Goal: Ask a question

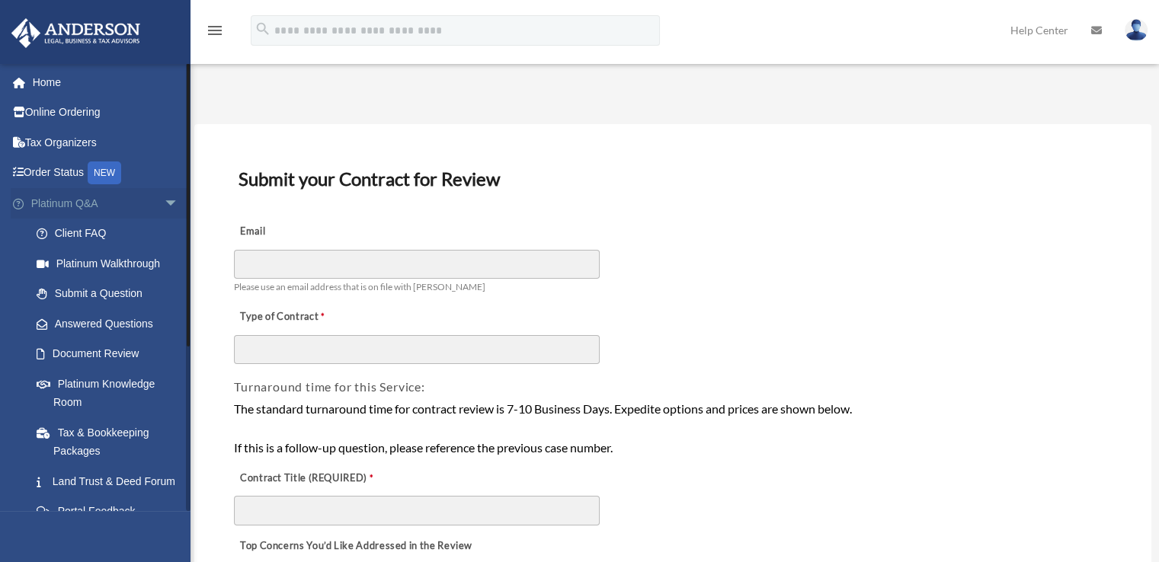
click at [168, 200] on span "arrow_drop_down" at bounding box center [179, 203] width 30 height 31
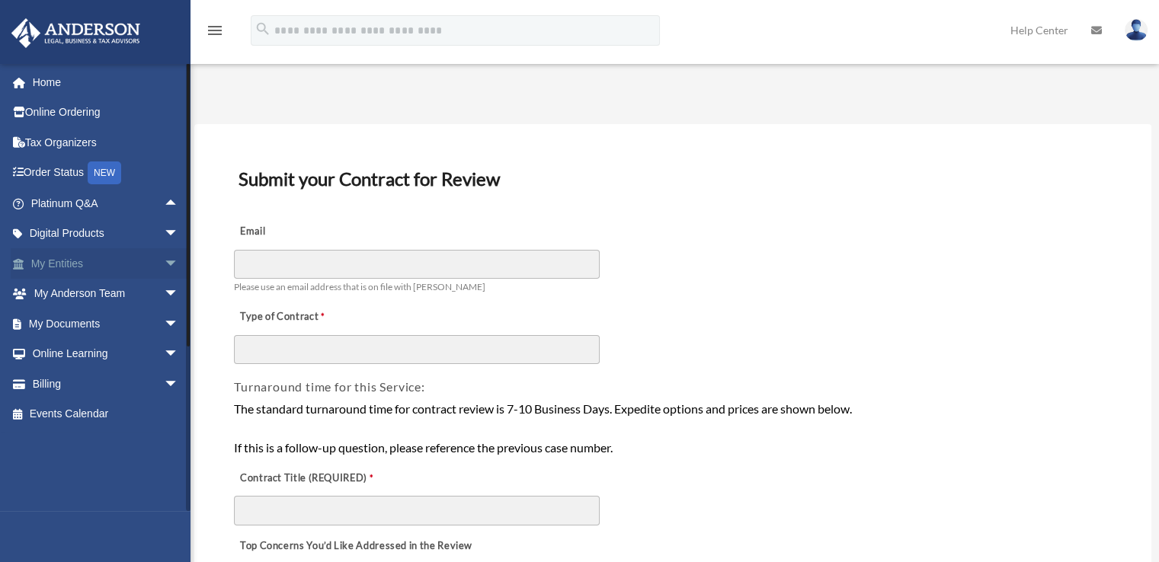
click at [169, 264] on span "arrow_drop_down" at bounding box center [179, 263] width 30 height 31
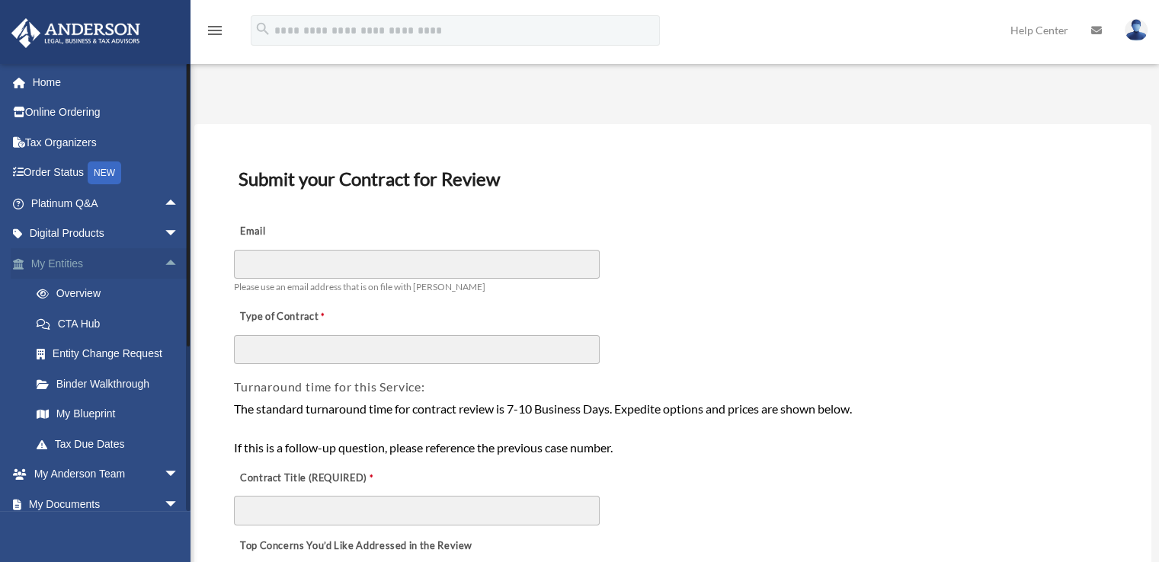
click at [164, 261] on span "arrow_drop_up" at bounding box center [179, 263] width 30 height 31
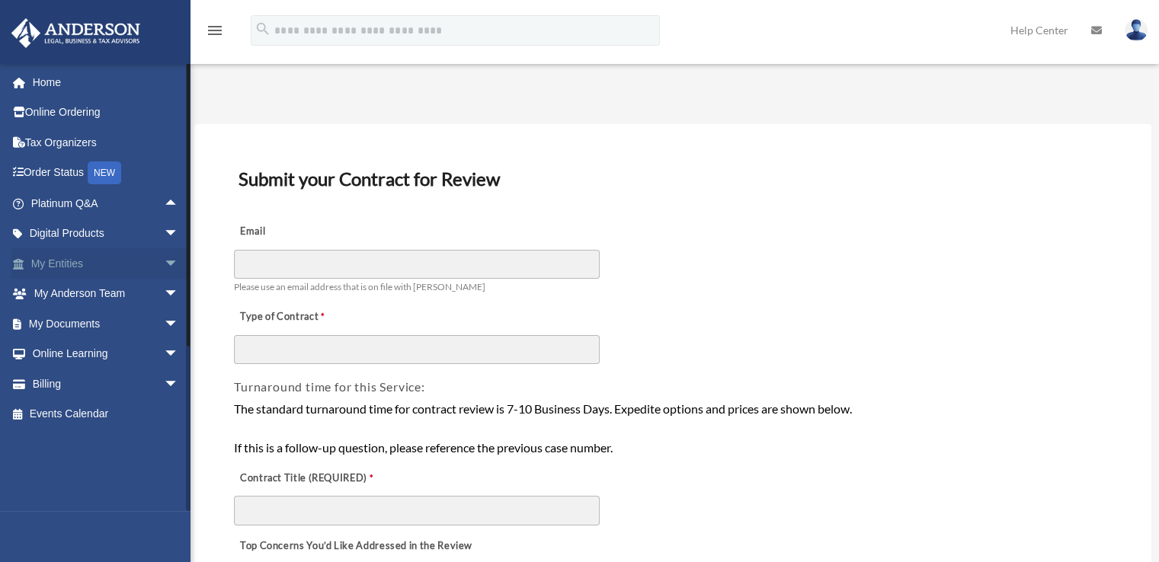
click at [164, 261] on span "arrow_drop_down" at bounding box center [179, 263] width 30 height 31
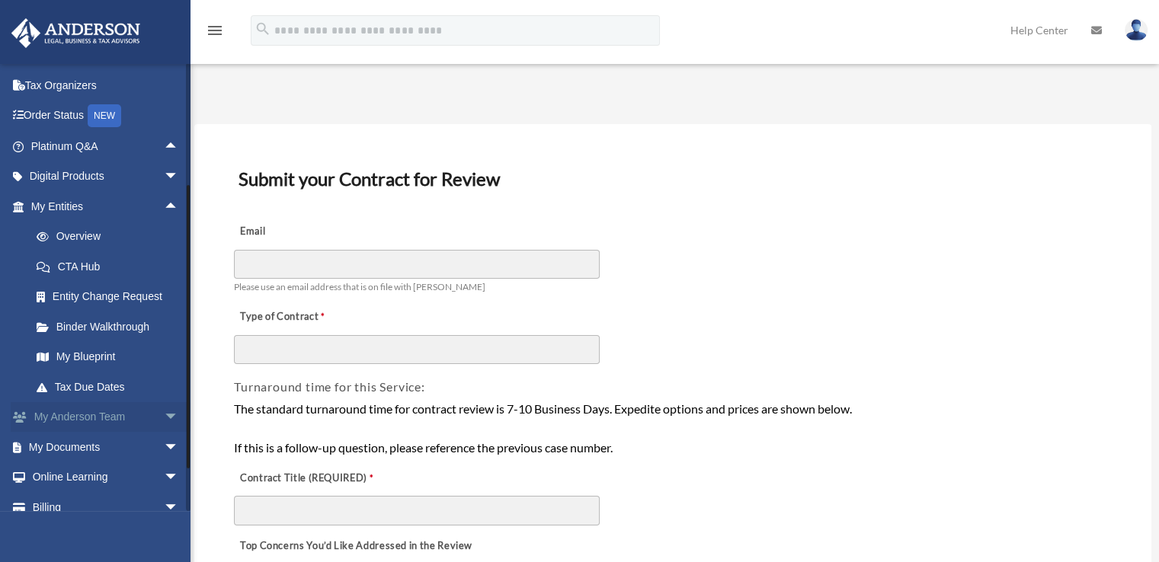
scroll to position [76, 0]
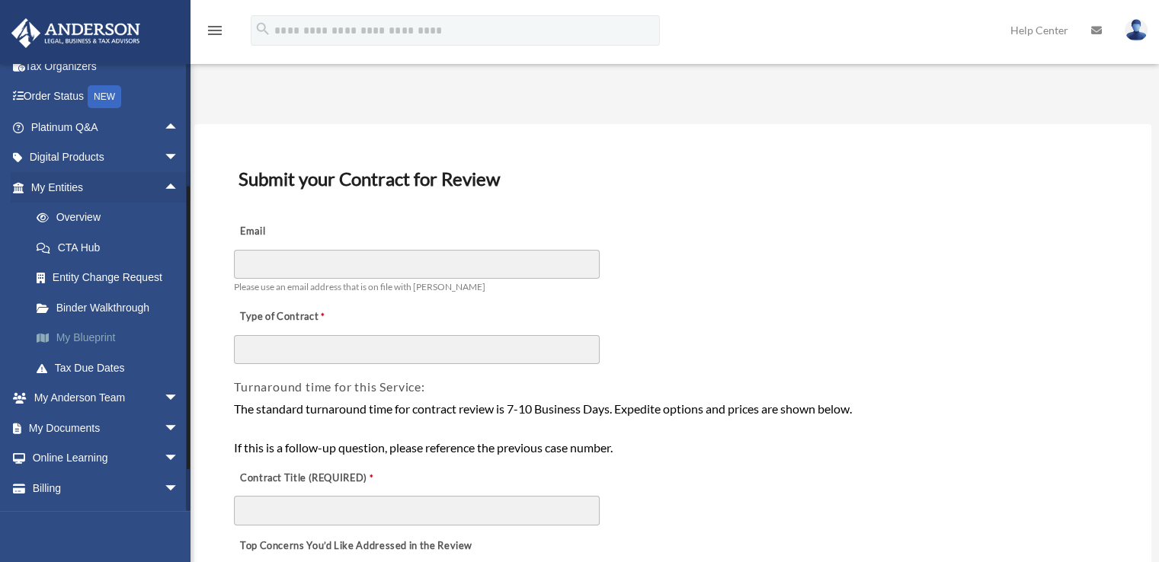
click at [103, 336] on link "My Blueprint" at bounding box center [111, 338] width 181 height 30
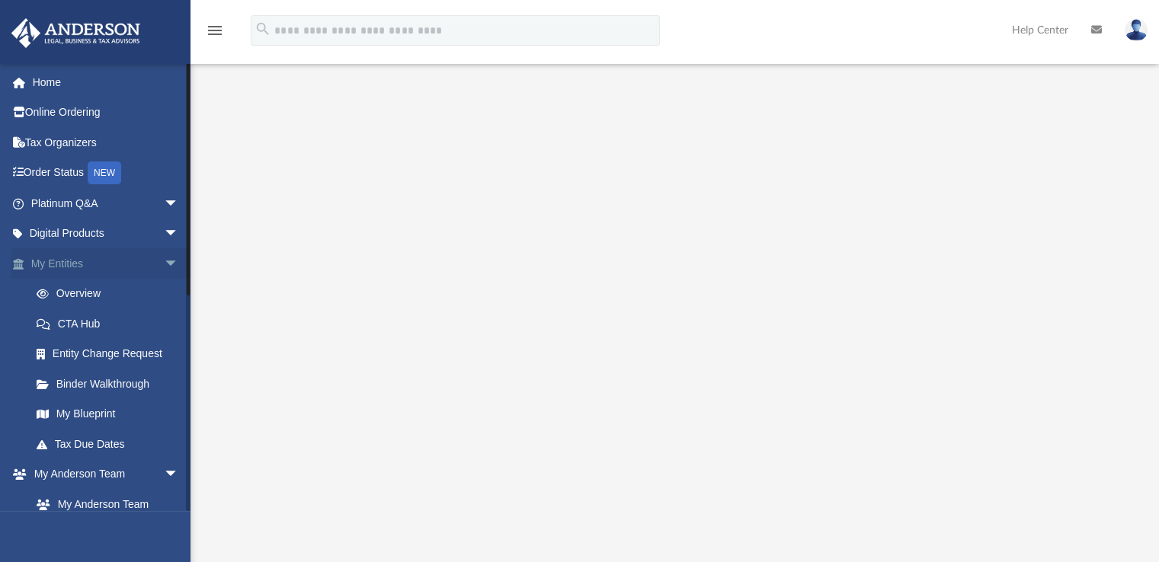
click at [164, 263] on span "arrow_drop_down" at bounding box center [179, 263] width 30 height 31
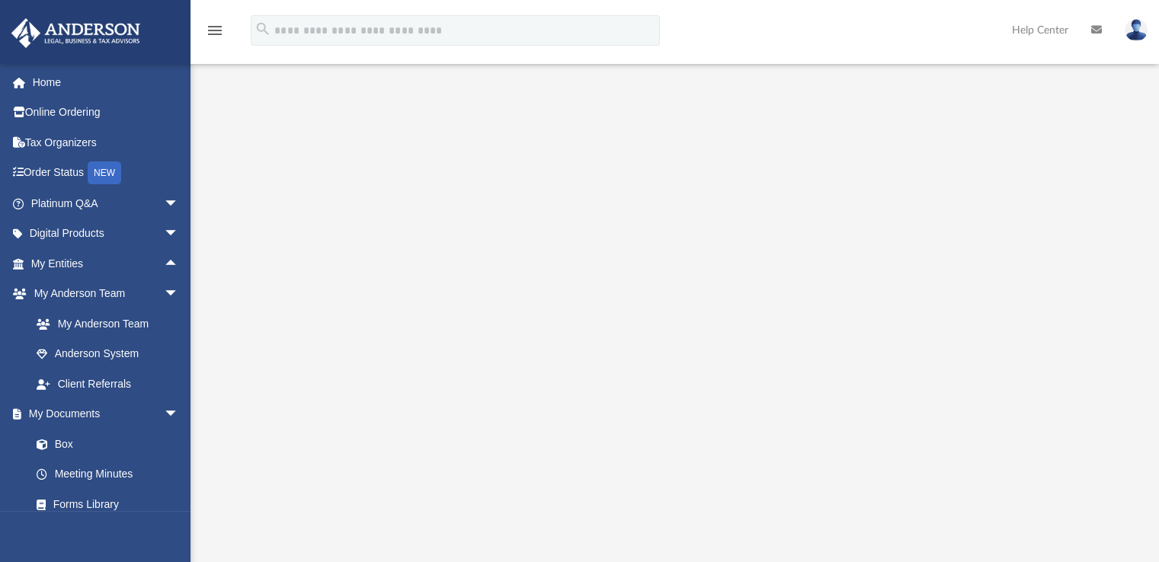
scroll to position [76, 0]
click at [164, 292] on span "arrow_drop_down" at bounding box center [179, 294] width 30 height 31
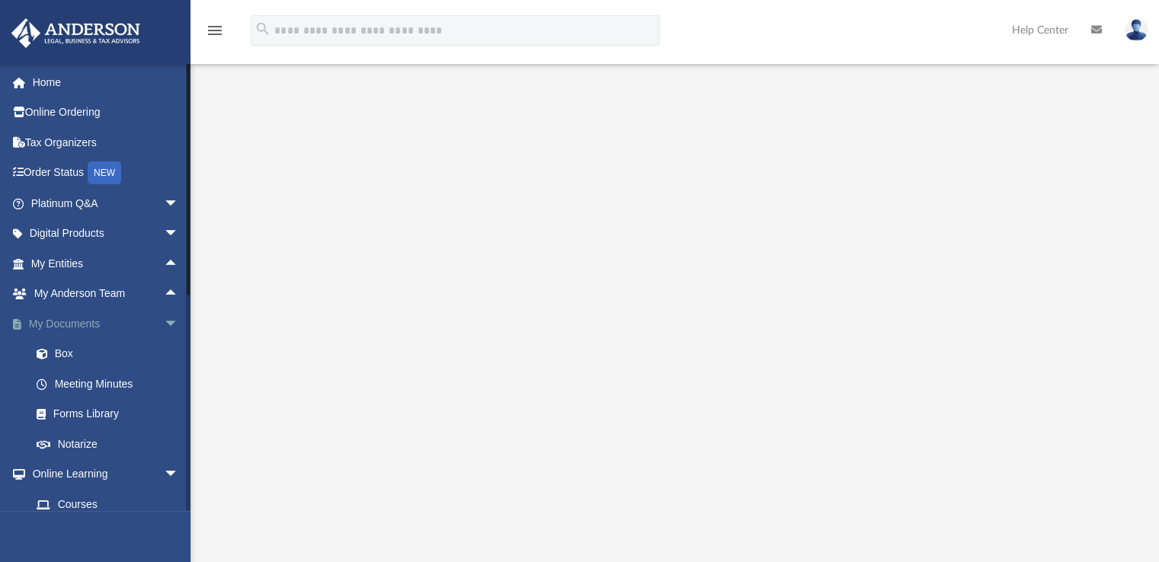
click at [164, 318] on span "arrow_drop_down" at bounding box center [179, 324] width 30 height 31
click at [164, 352] on span "arrow_drop_down" at bounding box center [179, 354] width 30 height 31
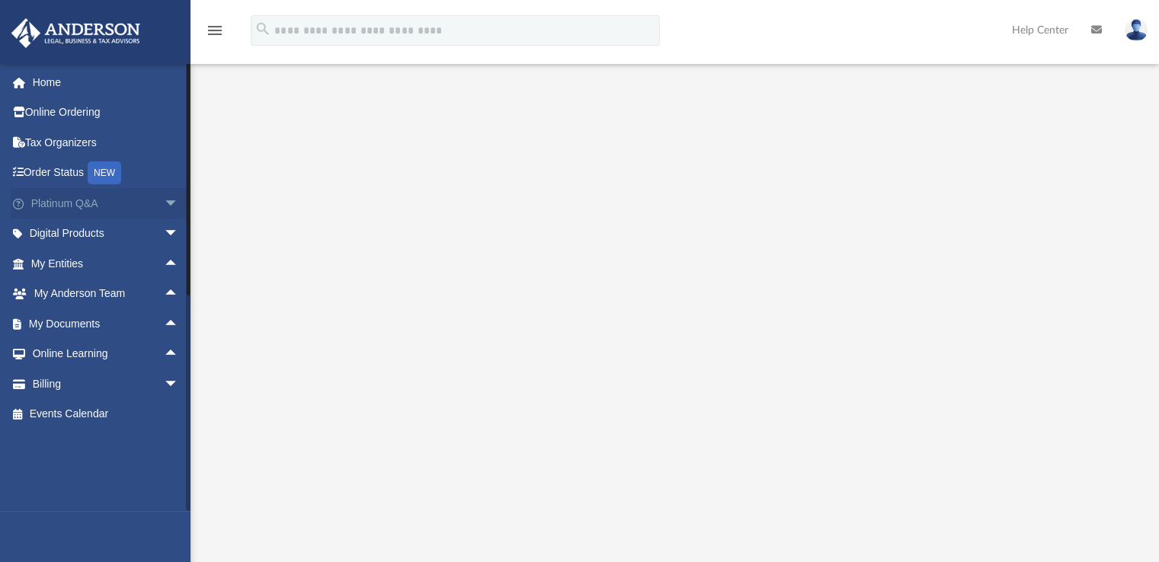
click at [164, 203] on span "arrow_drop_down" at bounding box center [179, 203] width 30 height 31
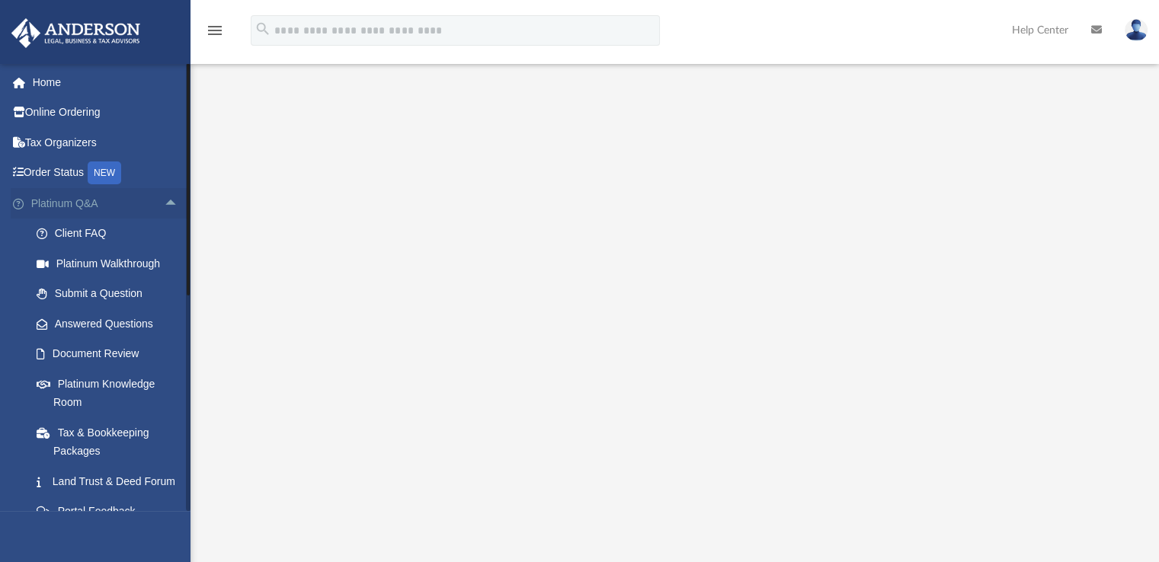
click at [164, 203] on span "arrow_drop_up" at bounding box center [179, 203] width 30 height 31
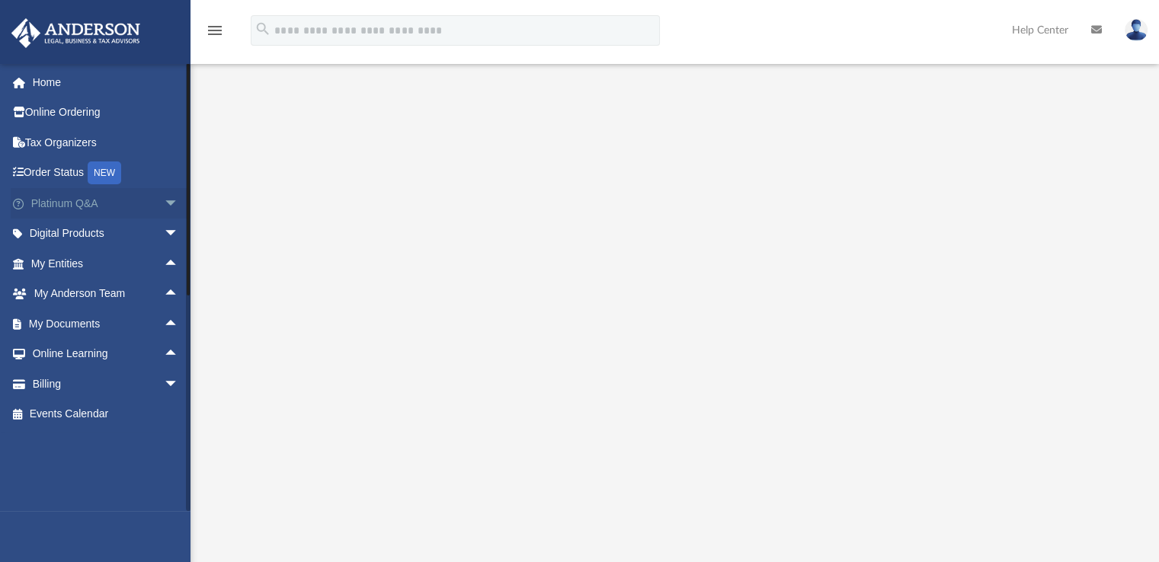
click at [164, 203] on span "arrow_drop_down" at bounding box center [179, 203] width 30 height 31
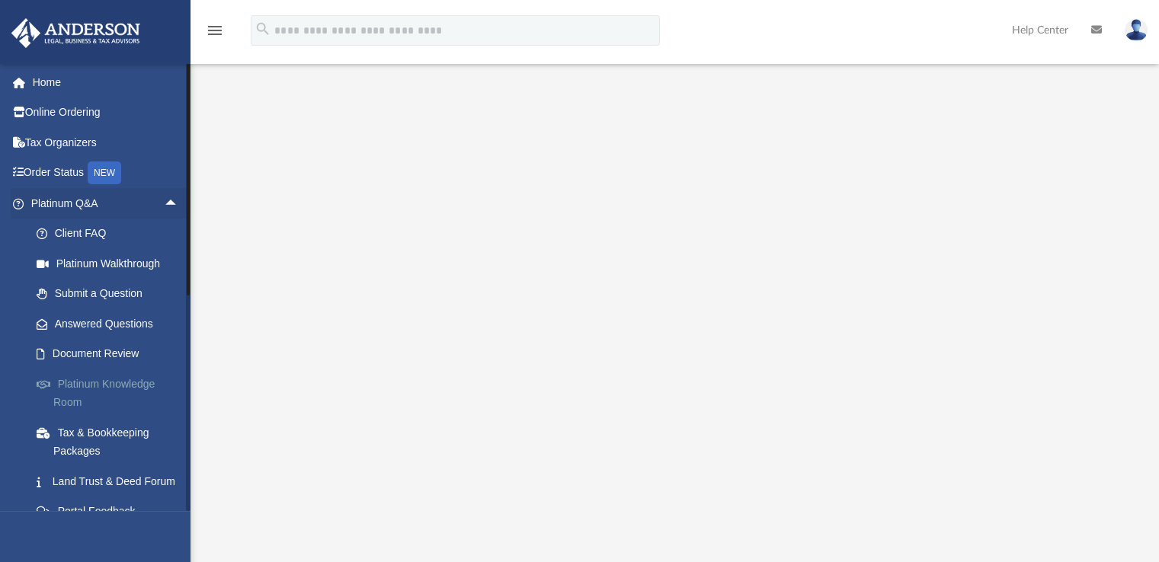
click at [129, 383] on link "Platinum Knowledge Room" at bounding box center [111, 393] width 181 height 49
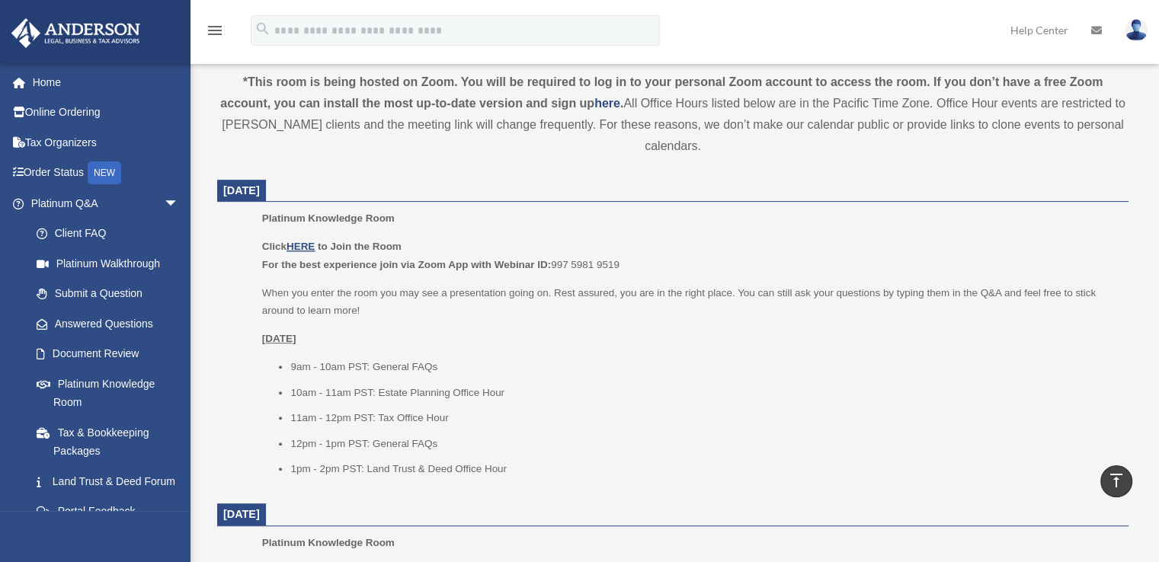
scroll to position [533, 0]
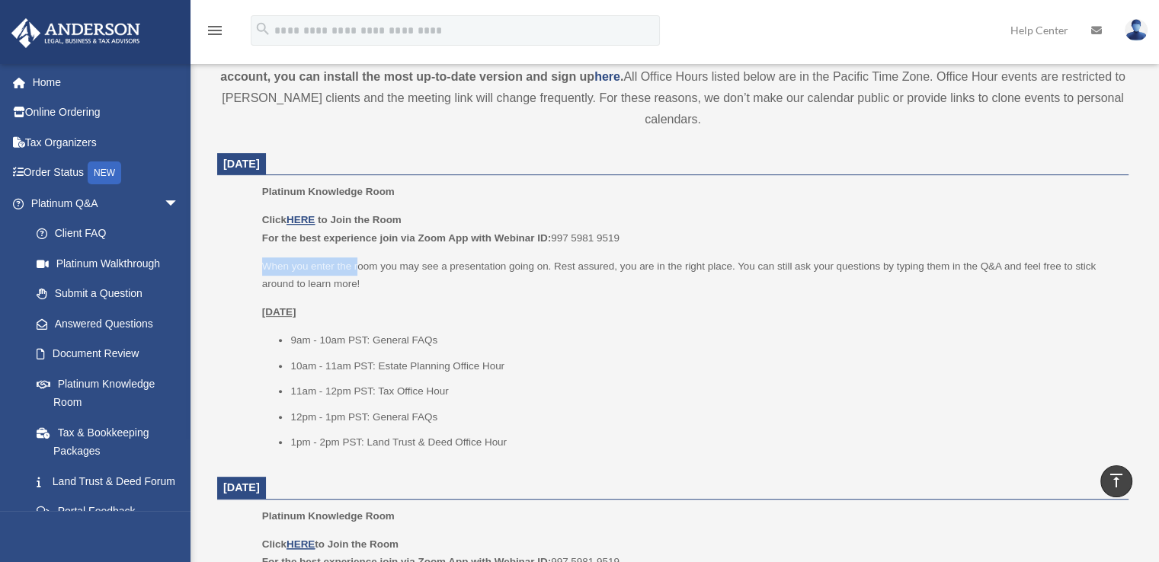
drag, startPoint x: 262, startPoint y: 269, endPoint x: 359, endPoint y: 276, distance: 97.0
click at [357, 273] on p "When you enter the room you may see a presentation going on. Rest assured, you …" at bounding box center [690, 276] width 856 height 36
drag, startPoint x: 359, startPoint y: 276, endPoint x: 370, endPoint y: 282, distance: 13.0
click at [370, 282] on p "When you enter the room you may see a presentation going on. Rest assured, you …" at bounding box center [690, 276] width 856 height 36
click at [362, 281] on p "When you enter the room you may see a presentation going on. Rest assured, you …" at bounding box center [690, 276] width 856 height 36
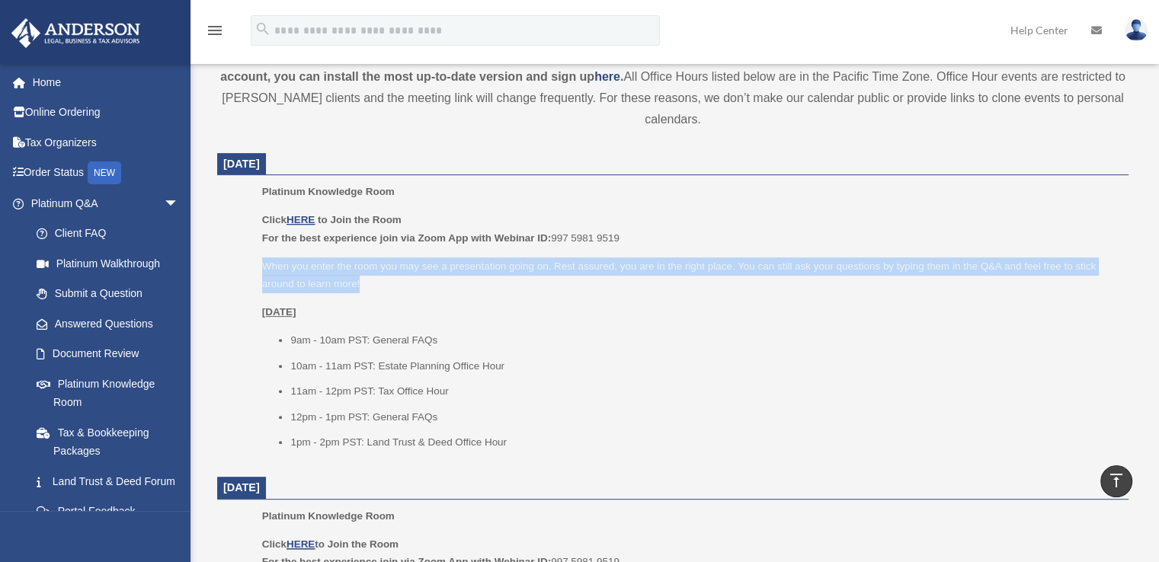
drag, startPoint x: 363, startPoint y: 284, endPoint x: 262, endPoint y: 260, distance: 103.5
click at [260, 260] on ul "Platinum Knowledge Room Click HERE to Join the Room For the best experience joi…" at bounding box center [673, 322] width 890 height 279
click at [265, 260] on p "When you enter the room you may see a presentation going on. Rest assured, you …" at bounding box center [690, 276] width 856 height 36
drag, startPoint x: 264, startPoint y: 260, endPoint x: 363, endPoint y: 286, distance: 102.4
click at [363, 286] on p "When you enter the room you may see a presentation going on. Rest assured, you …" at bounding box center [690, 276] width 856 height 36
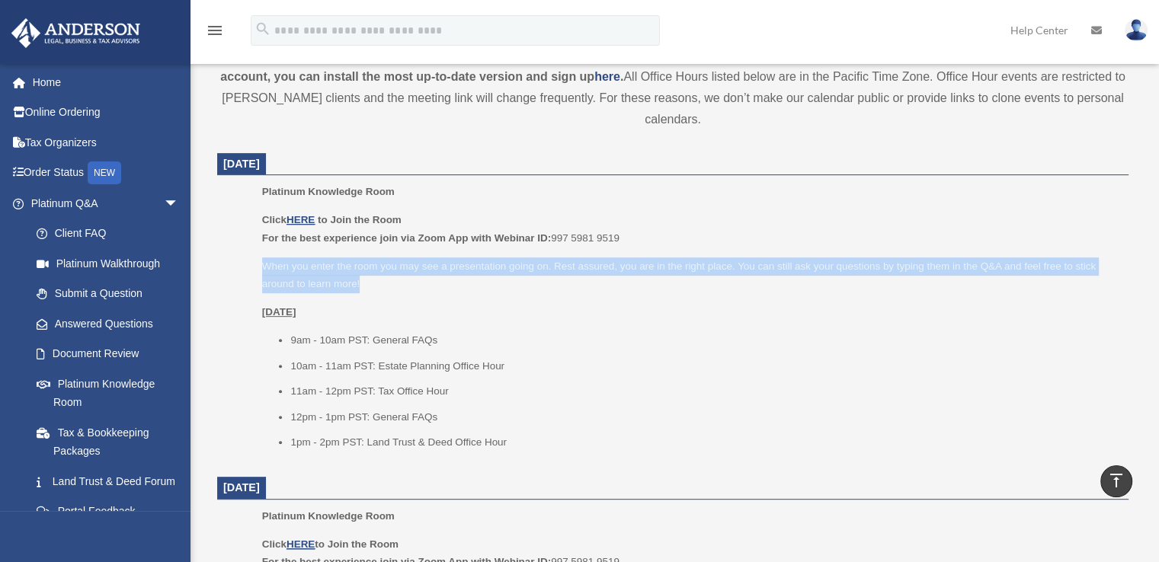
click at [360, 284] on p "When you enter the room you may see a presentation going on. Rest assured, you …" at bounding box center [690, 276] width 856 height 36
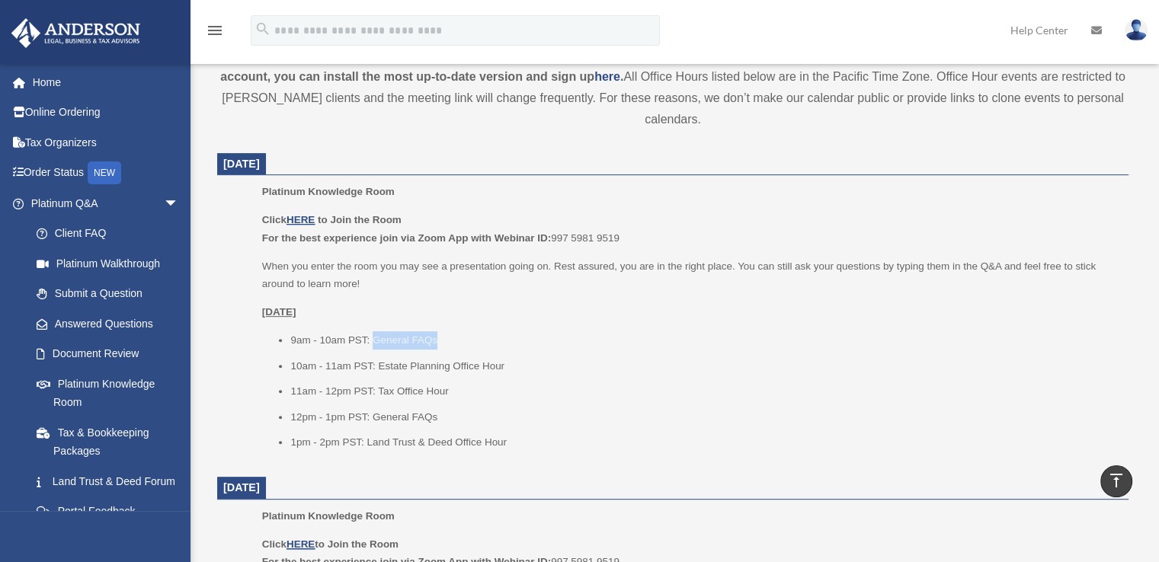
drag, startPoint x: 373, startPoint y: 339, endPoint x: 454, endPoint y: 341, distance: 80.8
click at [454, 341] on li "9am - 10am PST: General FAQs" at bounding box center [703, 340] width 827 height 18
click at [444, 357] on li "10am - 11am PST: Estate Planning Office Hour" at bounding box center [703, 366] width 827 height 18
drag, startPoint x: 377, startPoint y: 364, endPoint x: 510, endPoint y: 359, distance: 133.4
click at [510, 359] on li "10am - 11am PST: Estate Planning Office Hour" at bounding box center [703, 366] width 827 height 18
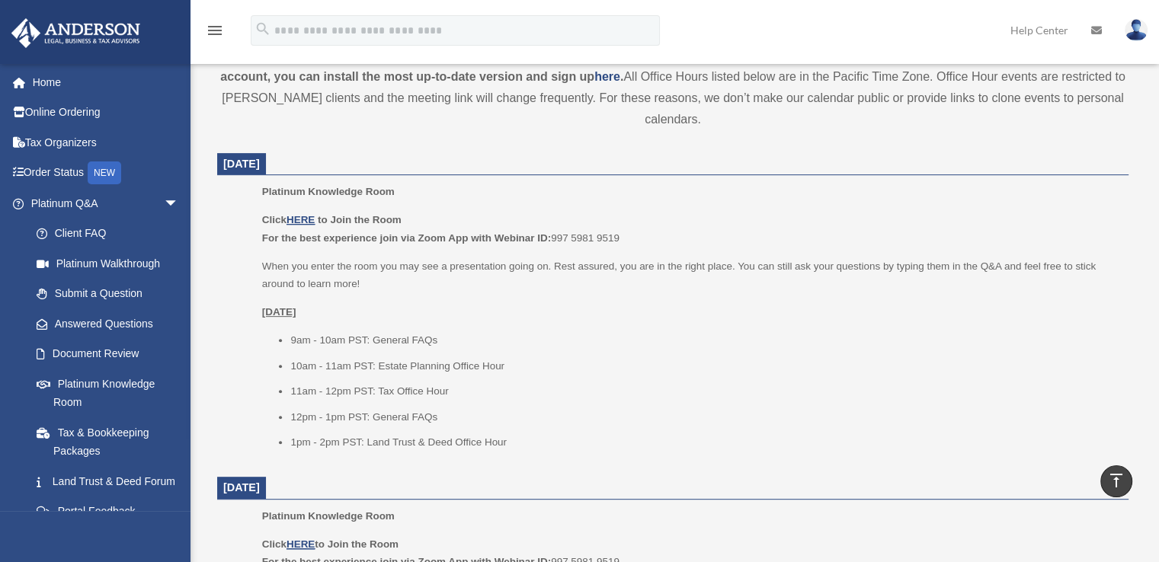
click at [430, 395] on li "11am - 12pm PST: Tax Office Hour" at bounding box center [703, 391] width 827 height 18
drag, startPoint x: 378, startPoint y: 389, endPoint x: 446, endPoint y: 389, distance: 68.6
click at [446, 389] on li "11am - 12pm PST: Tax Office Hour" at bounding box center [703, 391] width 827 height 18
click at [408, 418] on li "12pm - 1pm PST: General FAQs" at bounding box center [703, 417] width 827 height 18
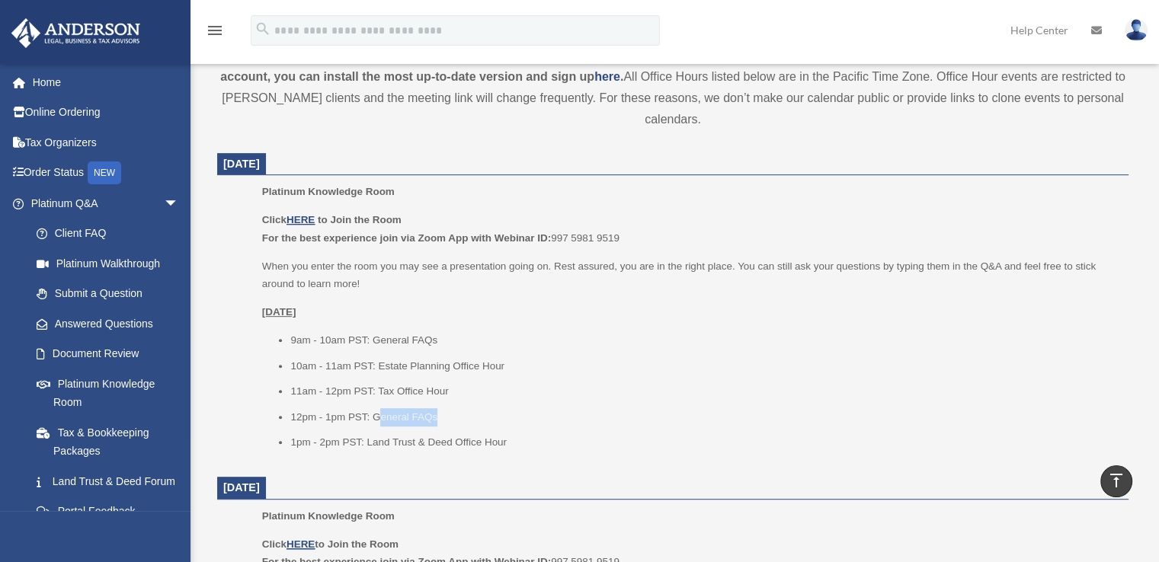
drag, startPoint x: 376, startPoint y: 414, endPoint x: 465, endPoint y: 424, distance: 89.8
click at [465, 424] on li "12pm - 1pm PST: General FAQs" at bounding box center [703, 417] width 827 height 18
click at [458, 428] on ul "9am - 10am PST: General FAQs 10am - 11am PST: Estate Planning Office Hour 11am …" at bounding box center [690, 391] width 856 height 120
click at [507, 440] on li "1pm - 2pm PST: Land Trust & Deed Office Hour" at bounding box center [703, 442] width 827 height 18
drag, startPoint x: 365, startPoint y: 442, endPoint x: 506, endPoint y: 440, distance: 141.0
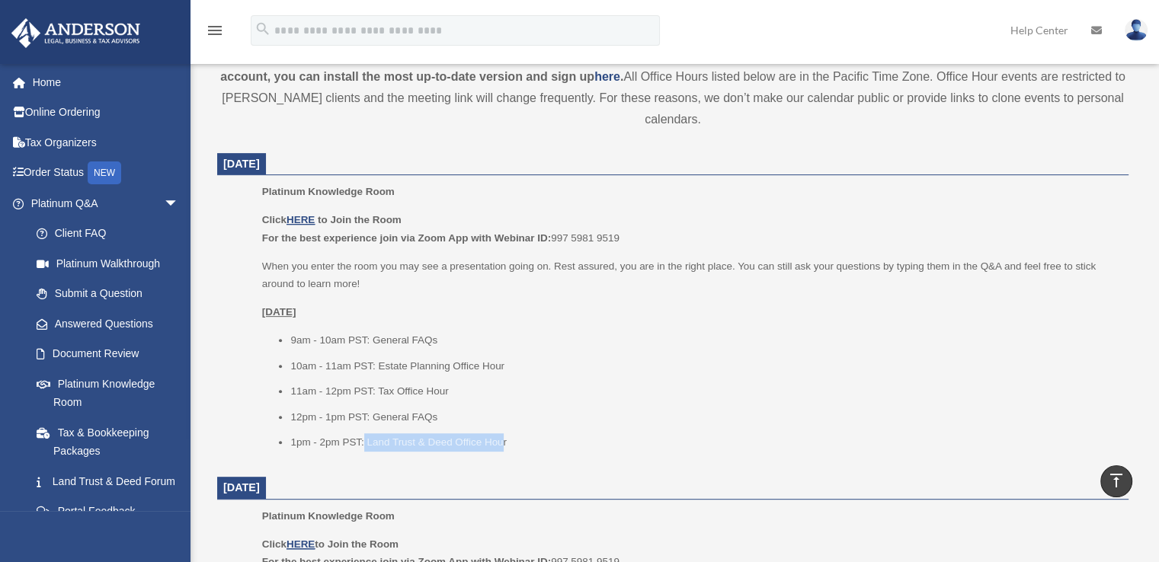
click at [506, 440] on li "1pm - 2pm PST: Land Trust & Deed Office Hour" at bounding box center [703, 442] width 827 height 18
drag, startPoint x: 370, startPoint y: 417, endPoint x: 446, endPoint y: 417, distance: 76.2
click at [446, 417] on li "12pm - 1pm PST: General FAQs" at bounding box center [703, 417] width 827 height 18
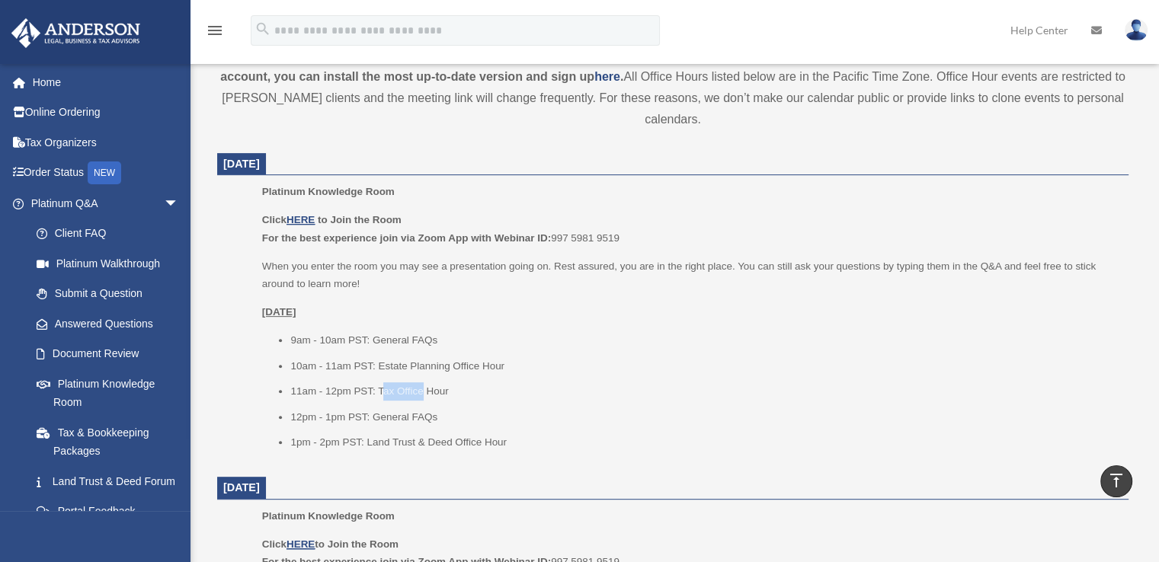
drag, startPoint x: 381, startPoint y: 390, endPoint x: 421, endPoint y: 389, distance: 39.6
click at [421, 389] on li "11am - 12pm PST: Tax Office Hour" at bounding box center [703, 391] width 827 height 18
click at [416, 388] on li "11am - 12pm PST: Tax Office Hour" at bounding box center [703, 391] width 827 height 18
drag, startPoint x: 389, startPoint y: 413, endPoint x: 453, endPoint y: 411, distance: 64.0
click at [453, 411] on li "12pm - 1pm PST: General FAQs" at bounding box center [703, 417] width 827 height 18
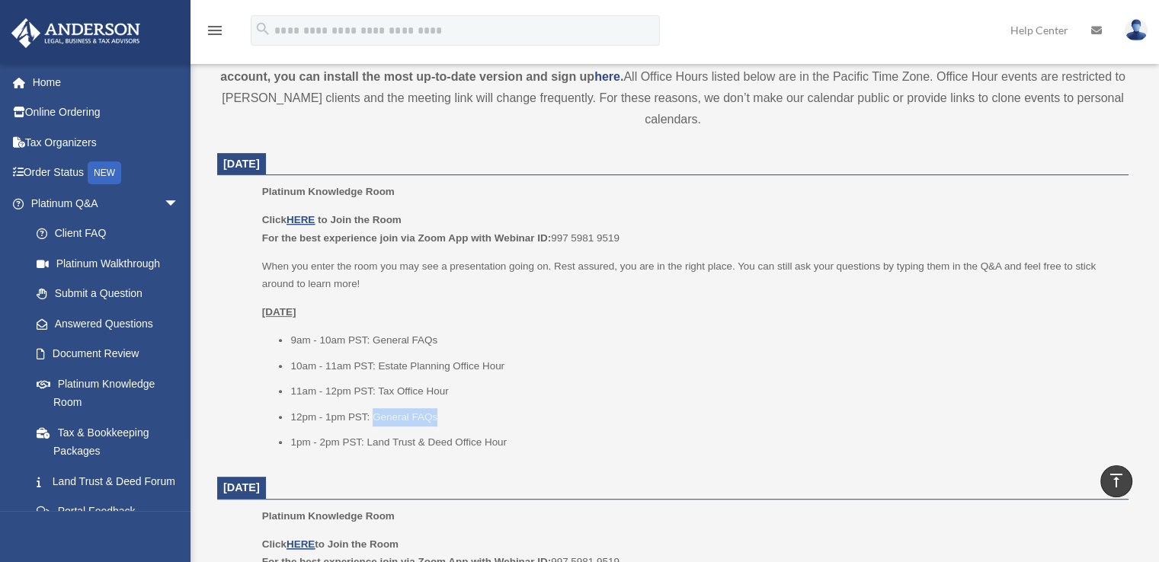
click at [453, 411] on li "12pm - 1pm PST: General FAQs" at bounding box center [703, 417] width 827 height 18
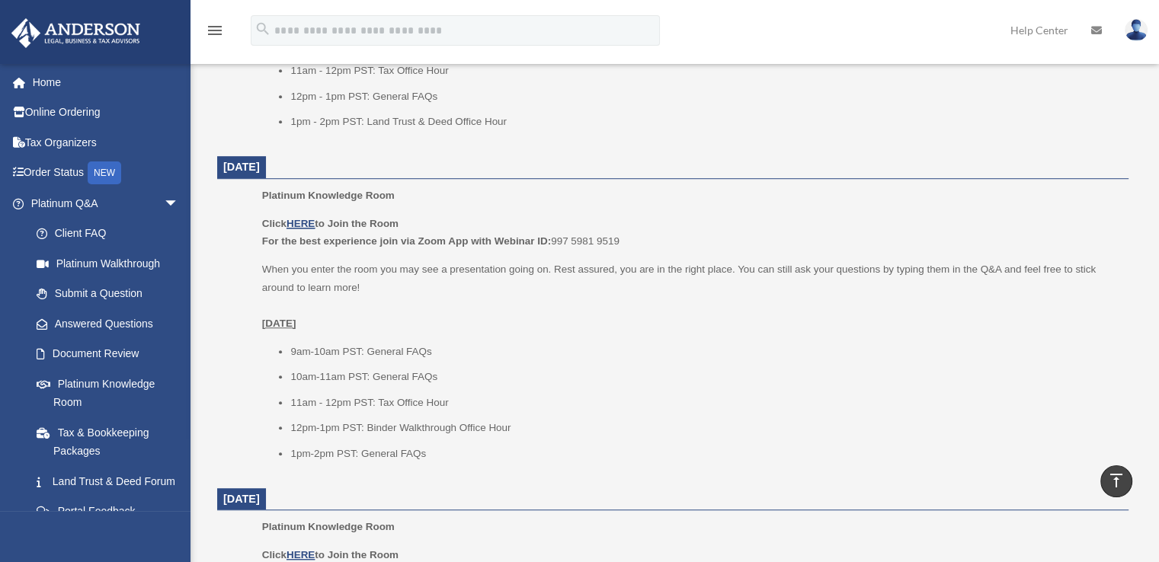
scroll to position [838, 0]
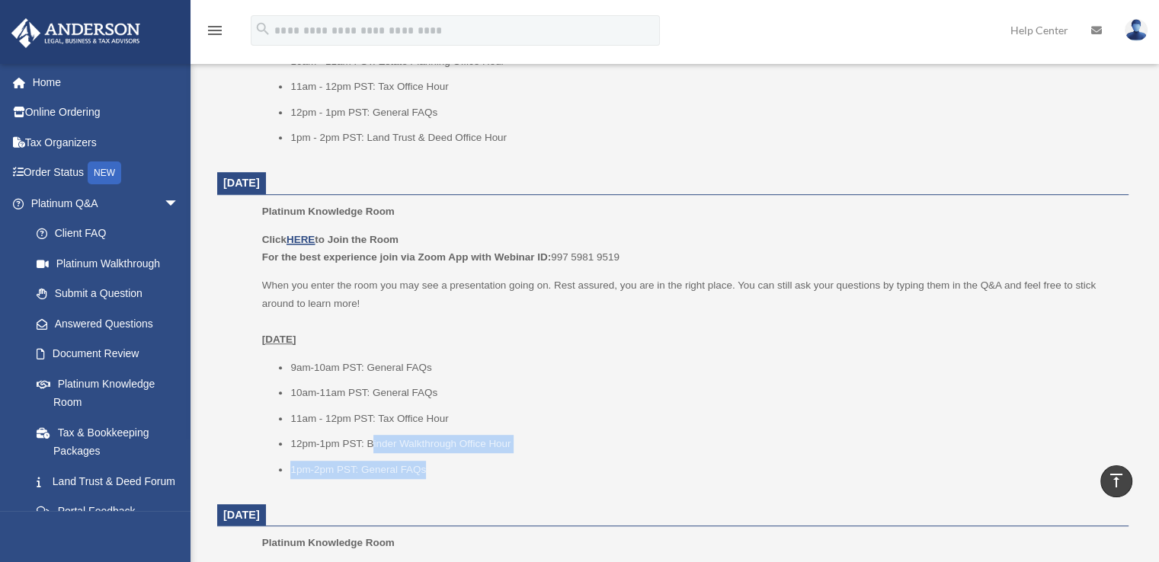
drag, startPoint x: 370, startPoint y: 443, endPoint x: 441, endPoint y: 456, distance: 72.0
click at [441, 456] on ul "9am-10am PST: General FAQs 10am-11am PST: General FAQs 11am - 12pm PST: Tax Off…" at bounding box center [690, 419] width 856 height 120
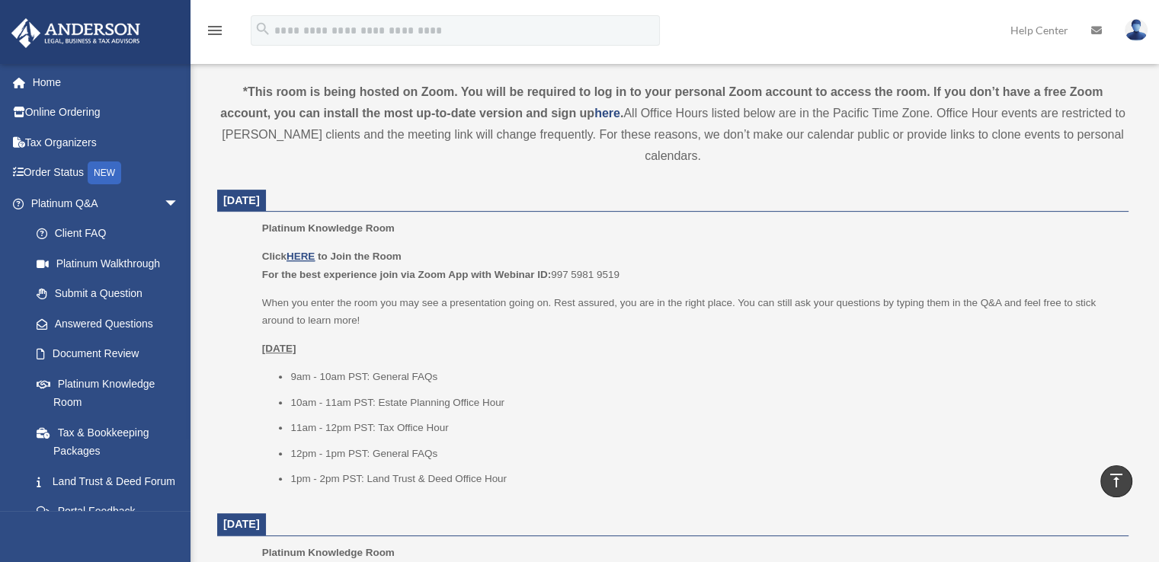
scroll to position [533, 0]
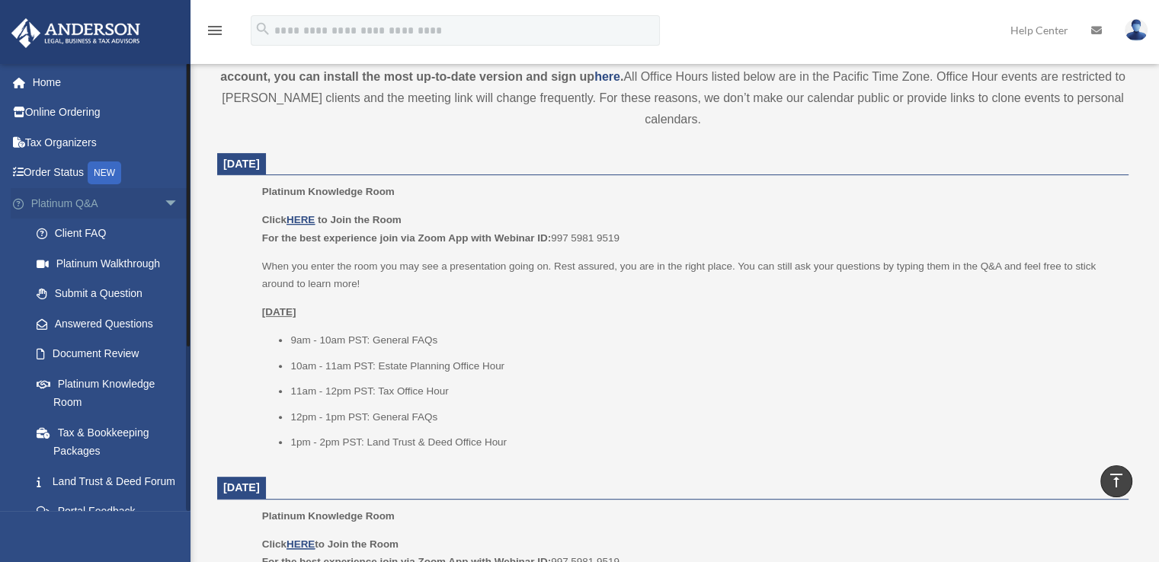
click at [164, 200] on span "arrow_drop_down" at bounding box center [179, 203] width 30 height 31
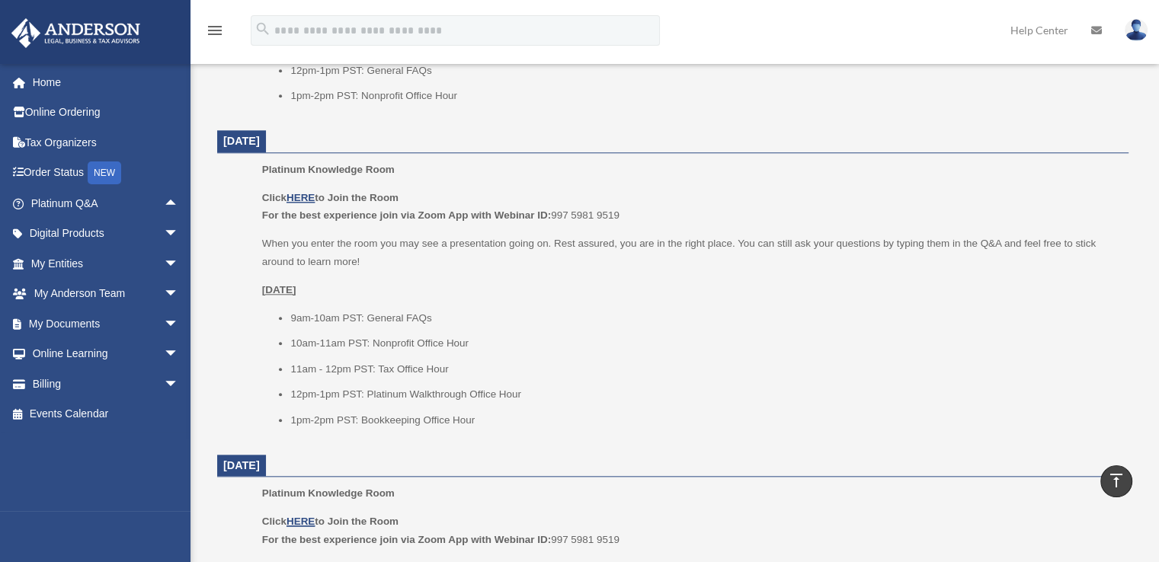
scroll to position [1524, 0]
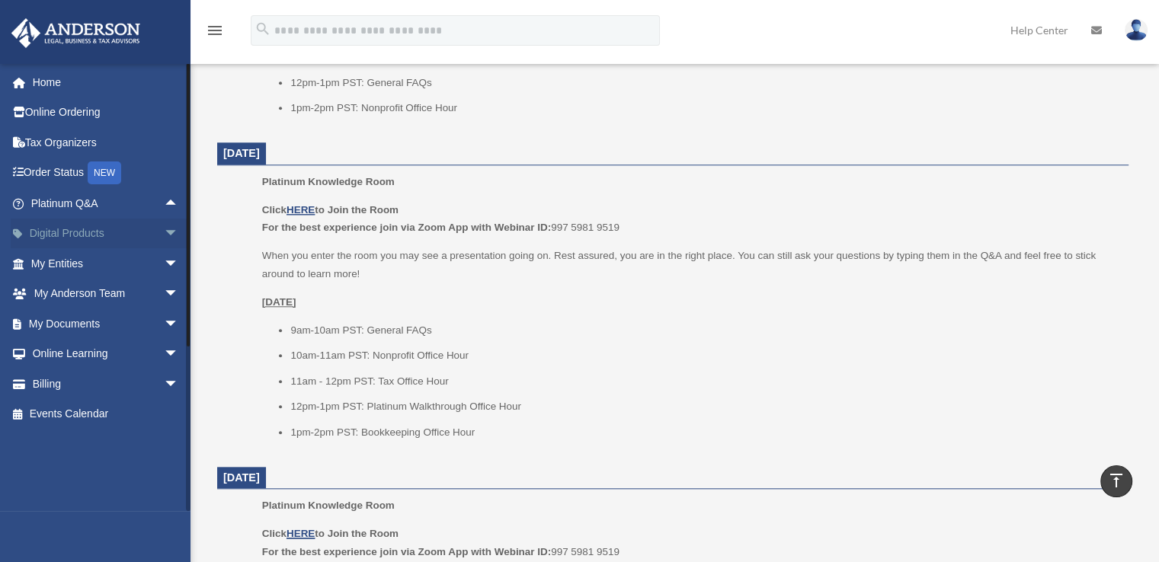
click at [164, 232] on span "arrow_drop_down" at bounding box center [179, 234] width 30 height 31
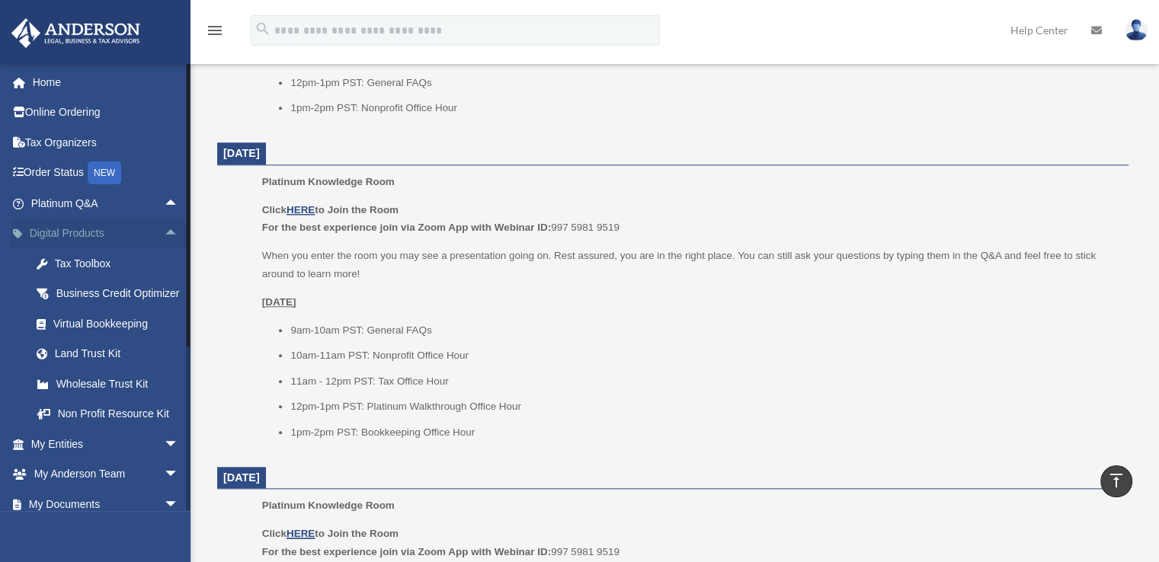
click at [164, 232] on span "arrow_drop_up" at bounding box center [179, 234] width 30 height 31
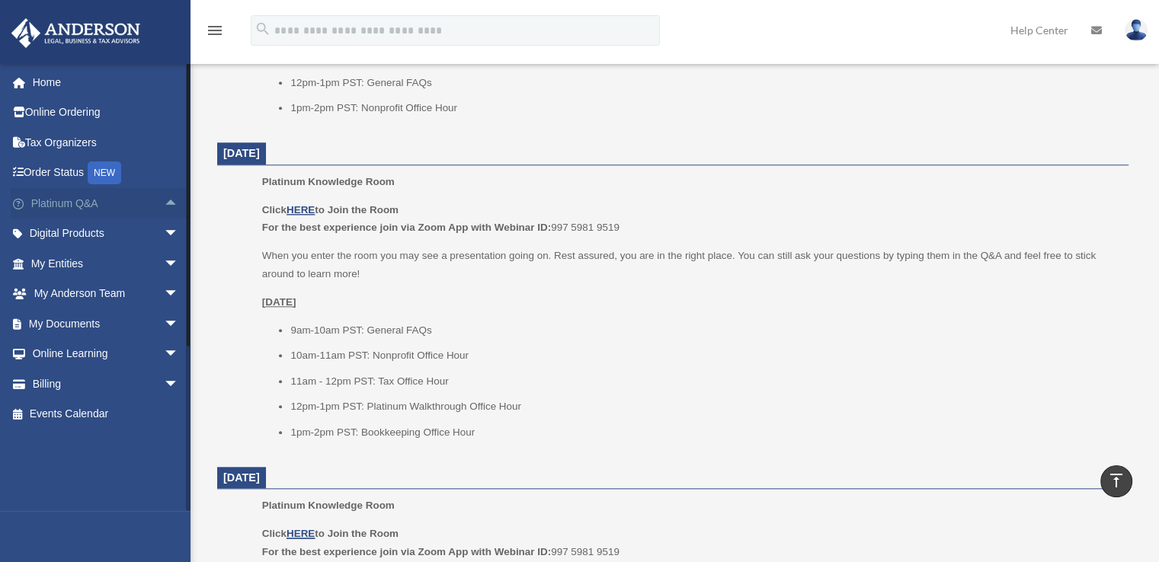
click at [164, 206] on span "arrow_drop_up" at bounding box center [179, 203] width 30 height 31
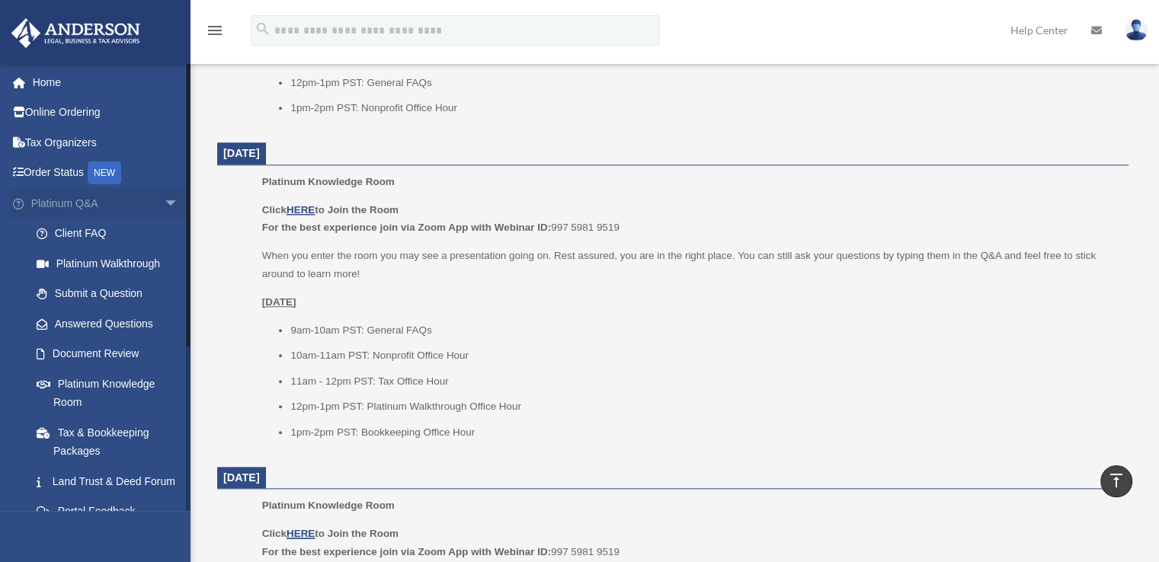
click at [164, 206] on span "arrow_drop_down" at bounding box center [179, 203] width 30 height 31
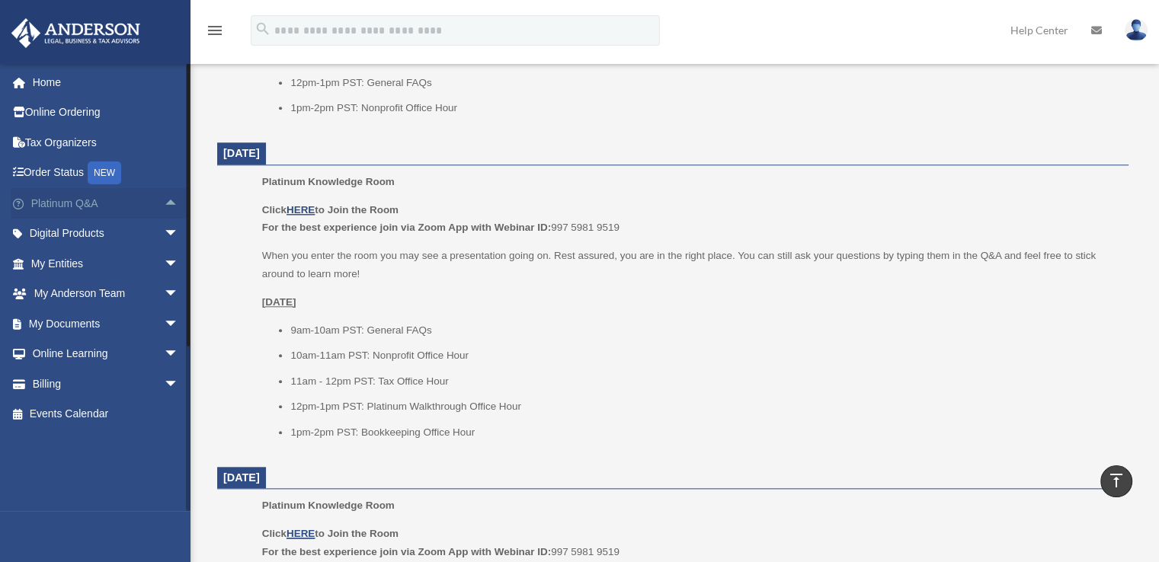
click at [164, 206] on span "arrow_drop_up" at bounding box center [179, 203] width 30 height 31
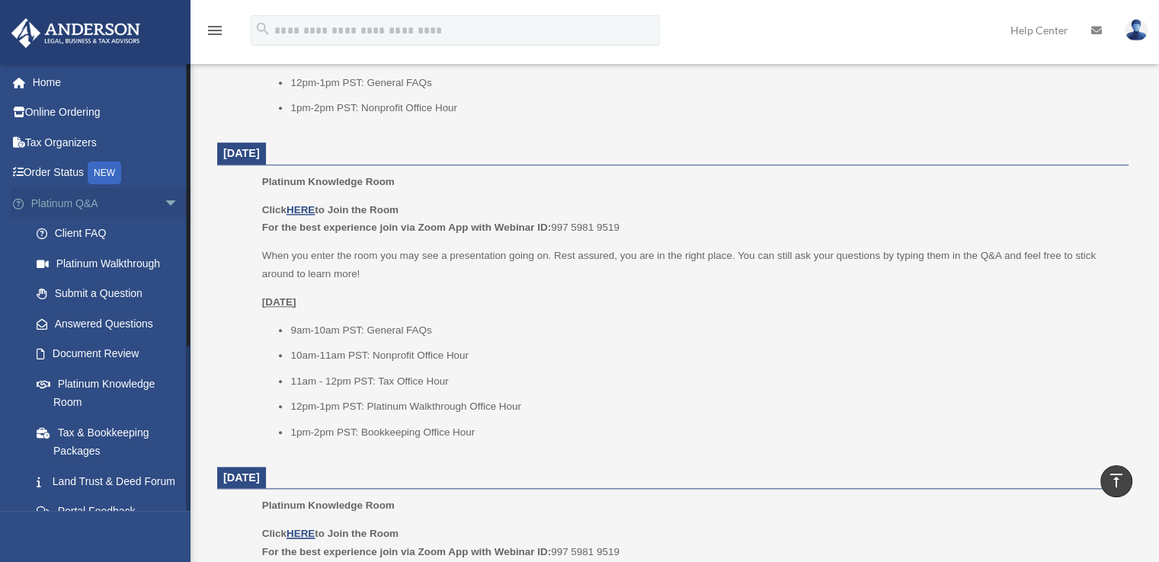
click at [164, 206] on span "arrow_drop_down" at bounding box center [179, 203] width 30 height 31
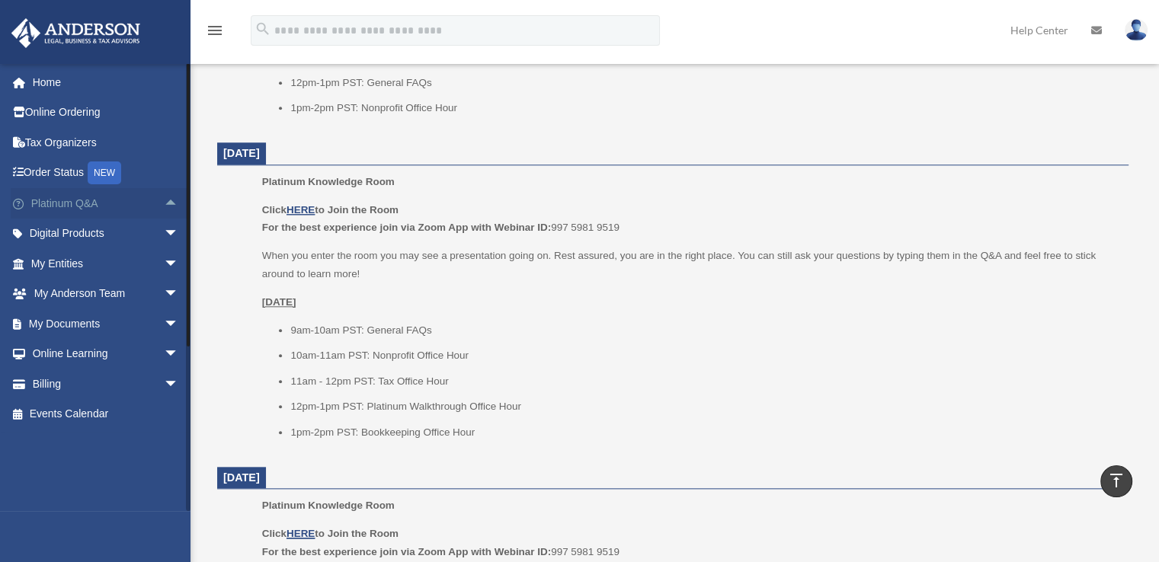
click at [164, 205] on span "arrow_drop_up" at bounding box center [179, 203] width 30 height 31
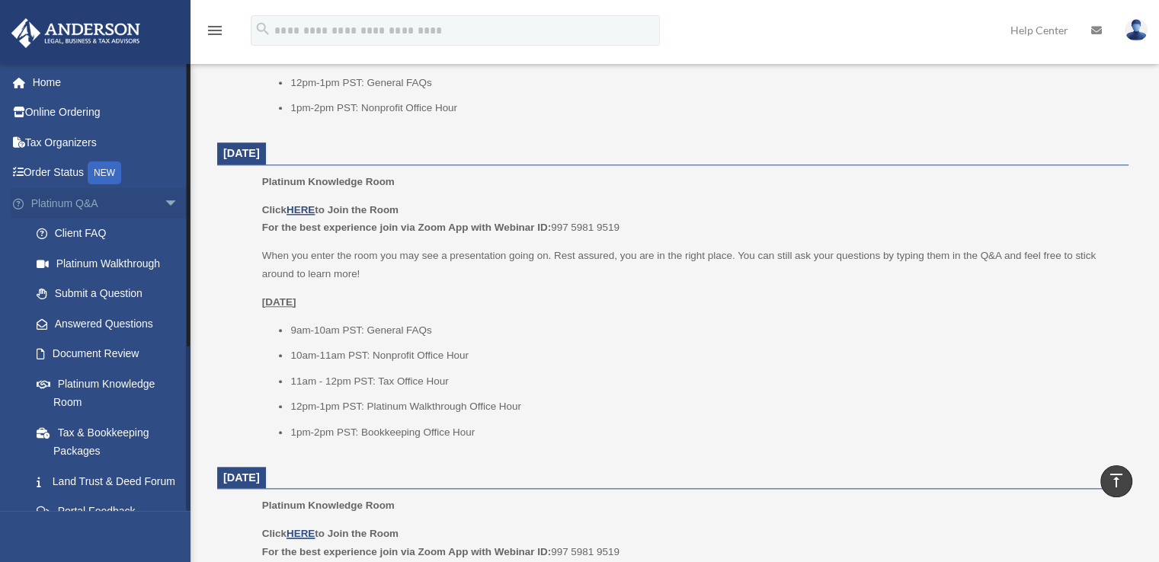
click at [164, 205] on span "arrow_drop_down" at bounding box center [179, 203] width 30 height 31
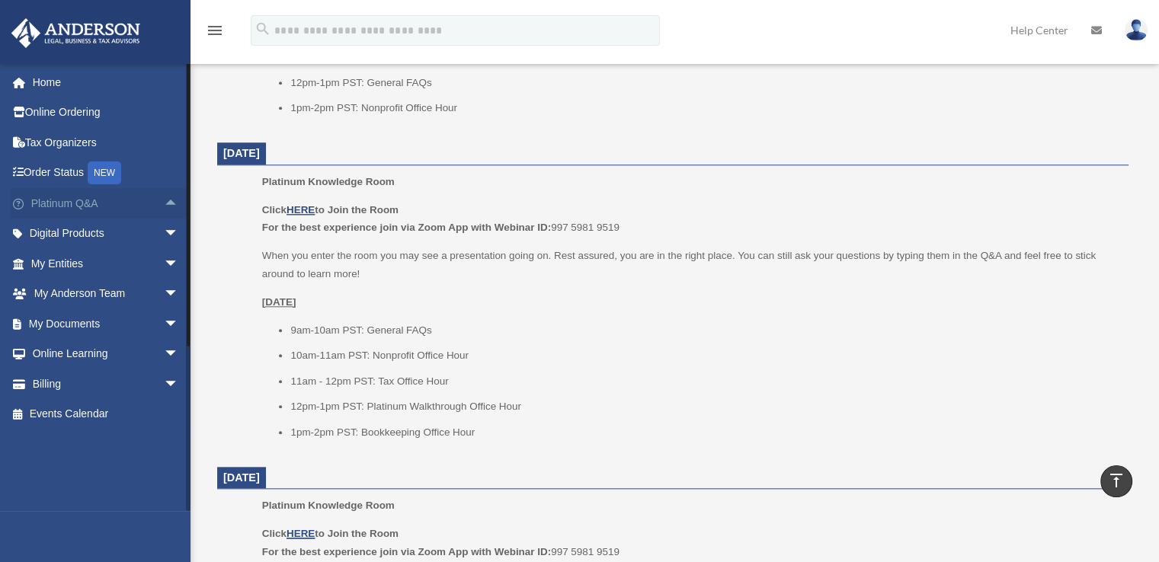
click at [164, 205] on span "arrow_drop_up" at bounding box center [179, 203] width 30 height 31
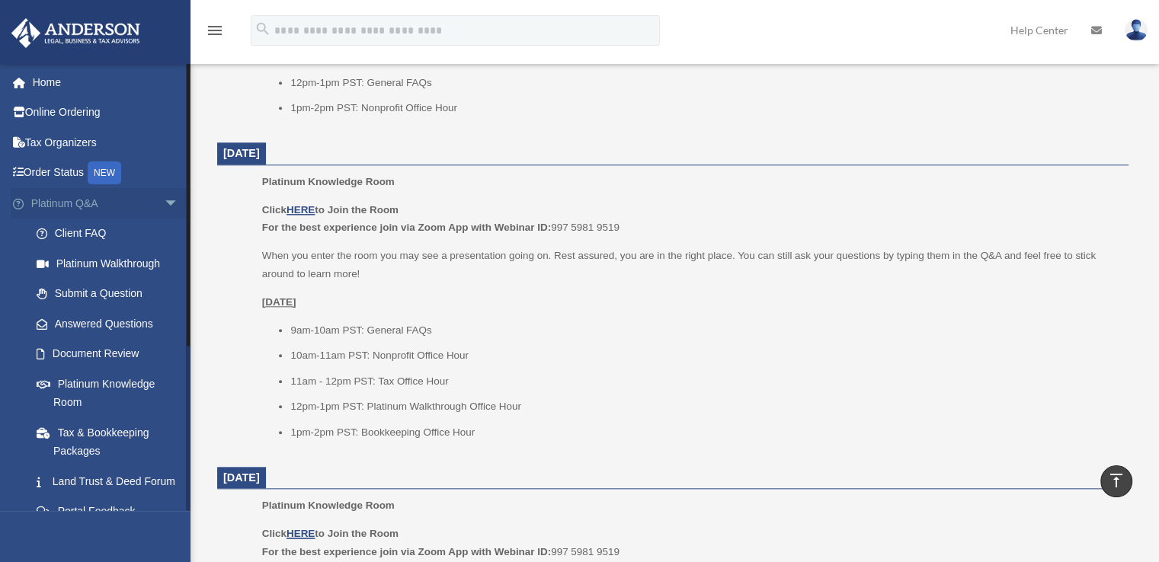
click at [164, 205] on span "arrow_drop_down" at bounding box center [179, 203] width 30 height 31
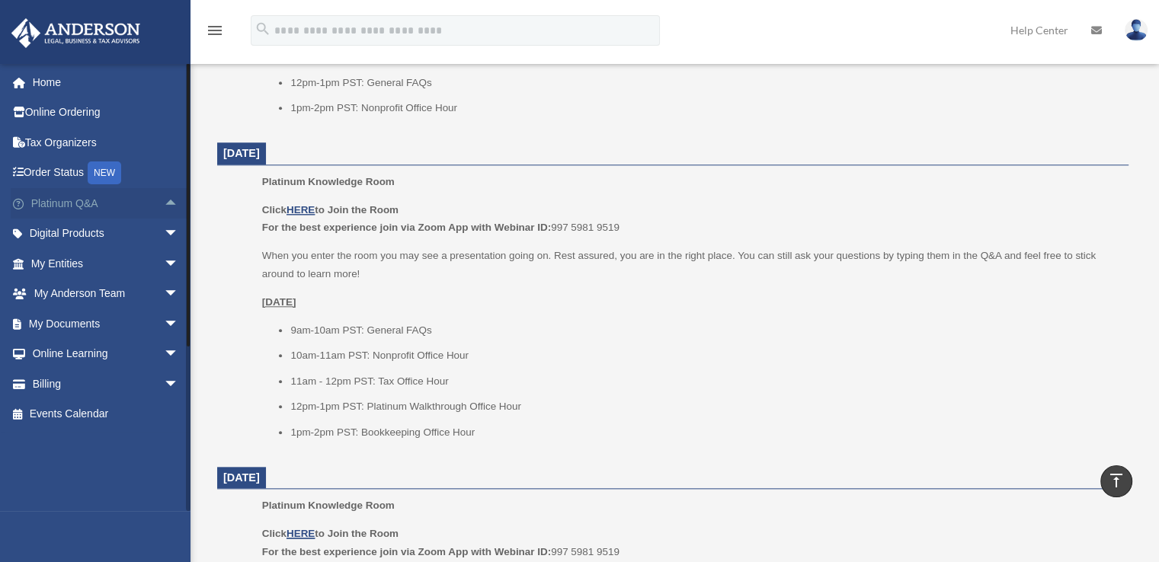
click at [164, 205] on span "arrow_drop_up" at bounding box center [179, 203] width 30 height 31
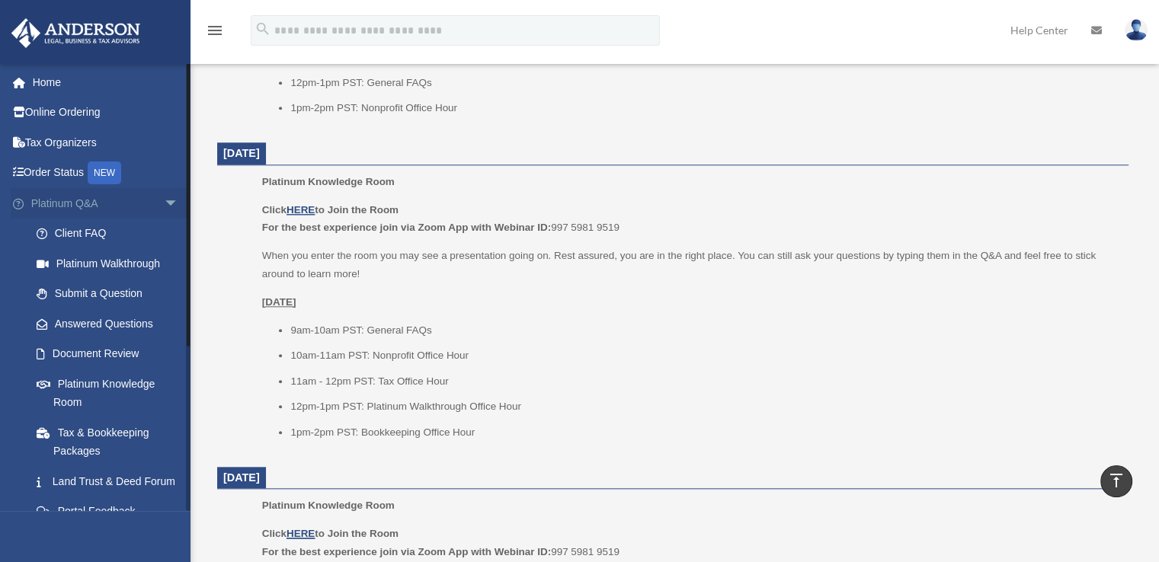
click at [164, 206] on span "arrow_drop_down" at bounding box center [179, 203] width 30 height 31
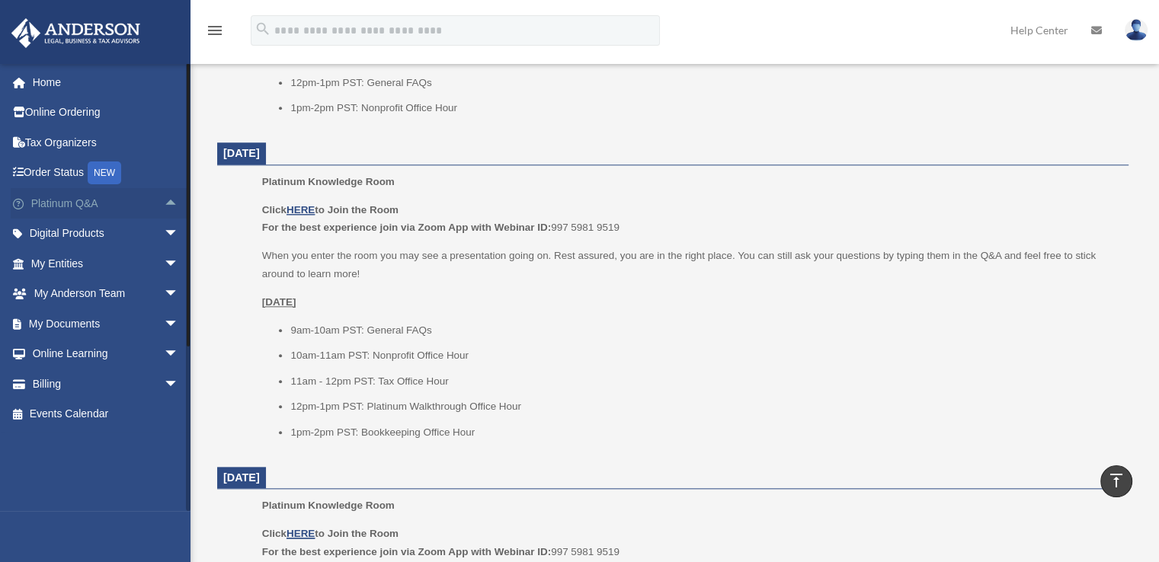
click at [164, 203] on span "arrow_drop_up" at bounding box center [179, 203] width 30 height 31
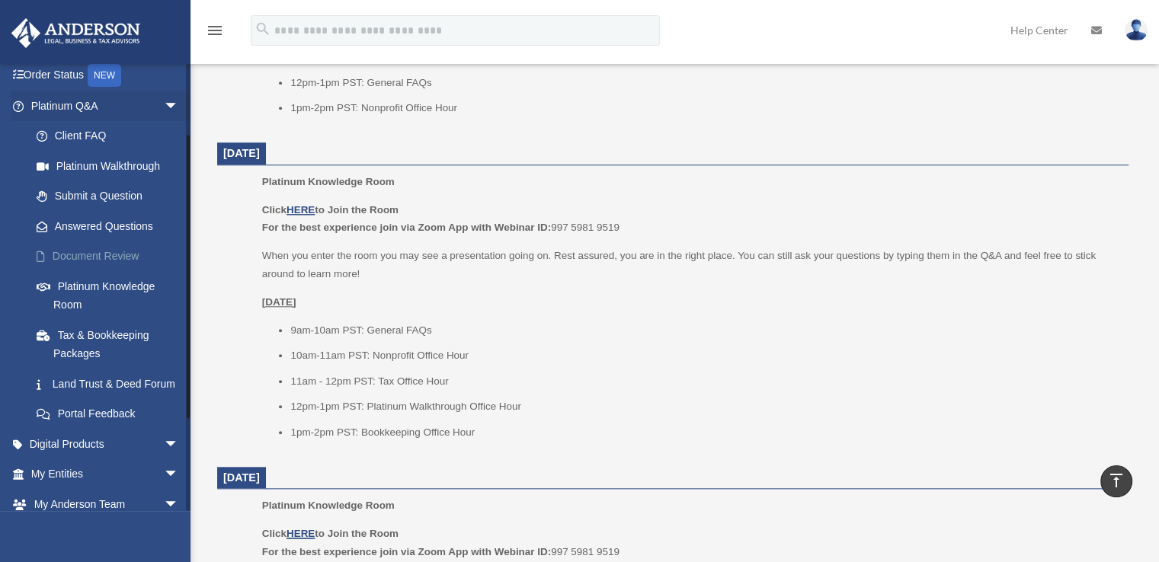
scroll to position [76, 0]
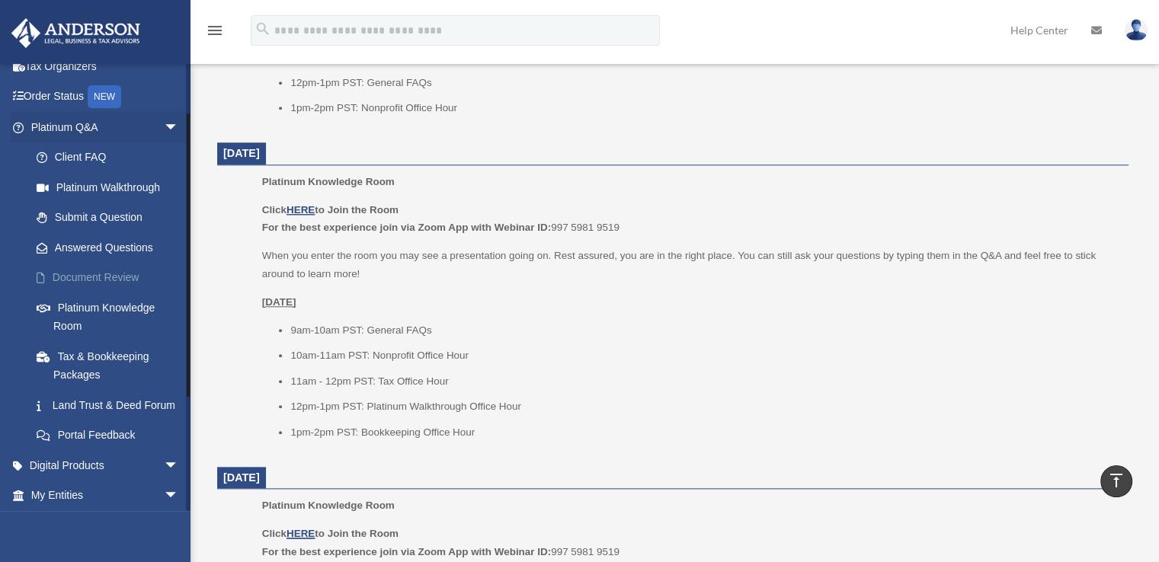
click at [113, 284] on link "Document Review" at bounding box center [111, 278] width 181 height 30
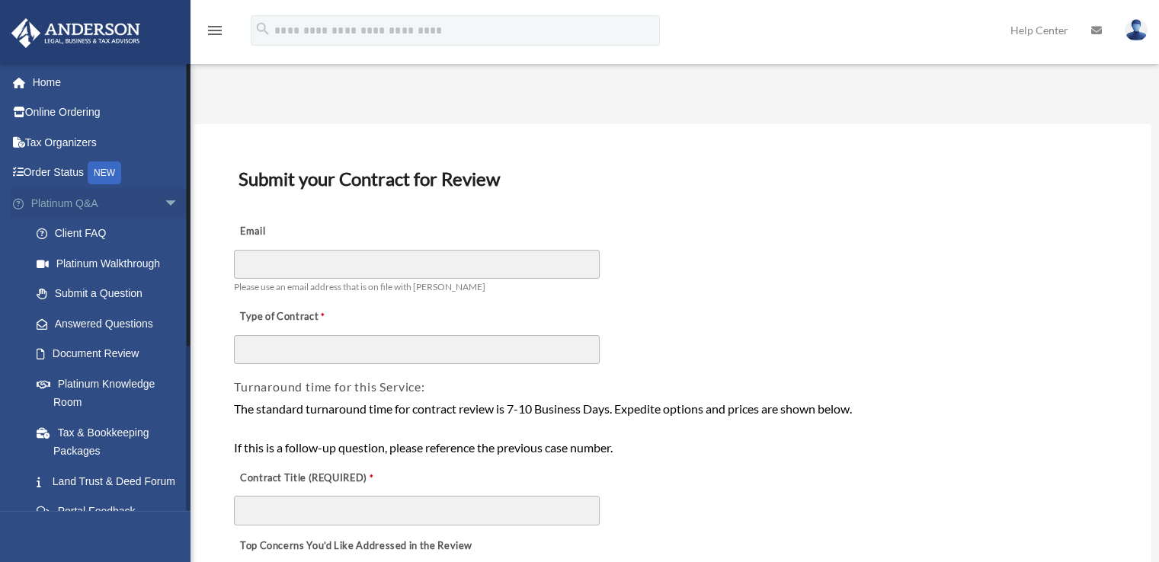
click at [164, 202] on span "arrow_drop_down" at bounding box center [179, 203] width 30 height 31
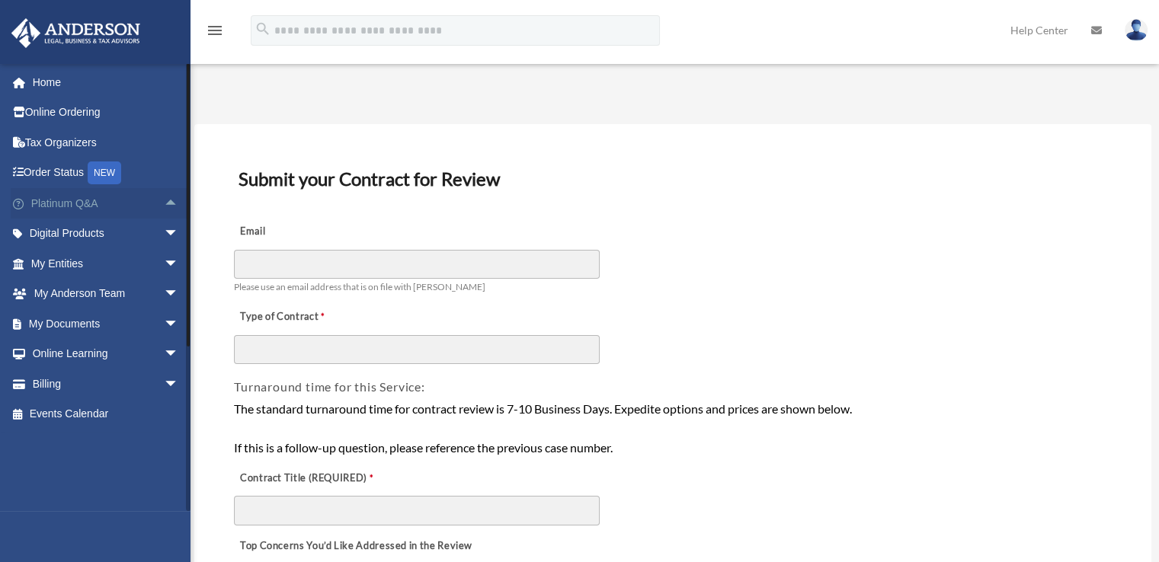
click at [164, 202] on span "arrow_drop_up" at bounding box center [179, 203] width 30 height 31
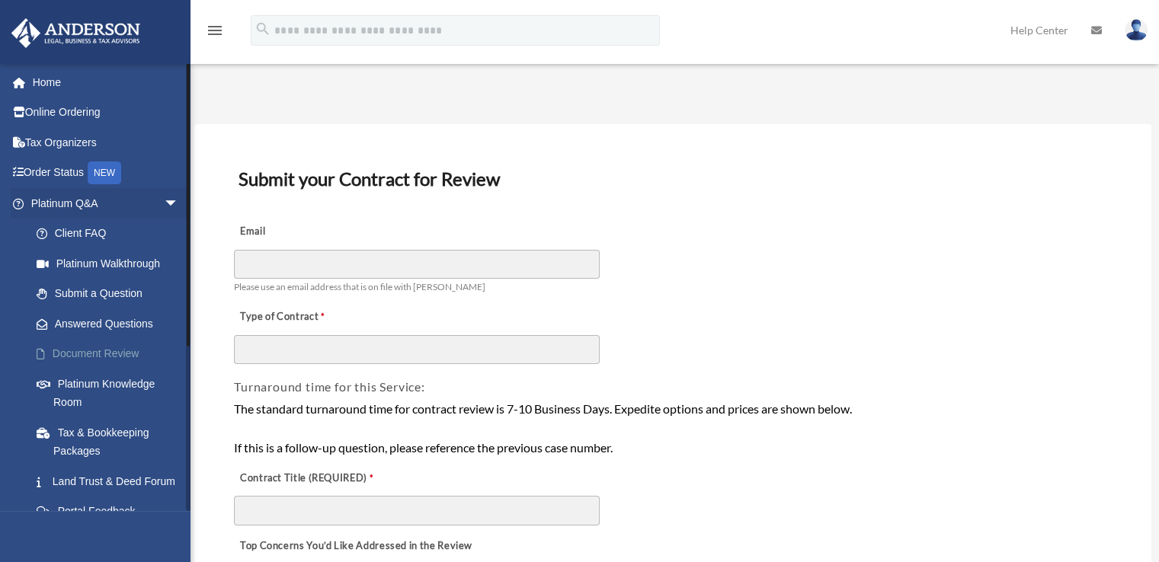
click at [95, 352] on link "Document Review" at bounding box center [111, 354] width 181 height 30
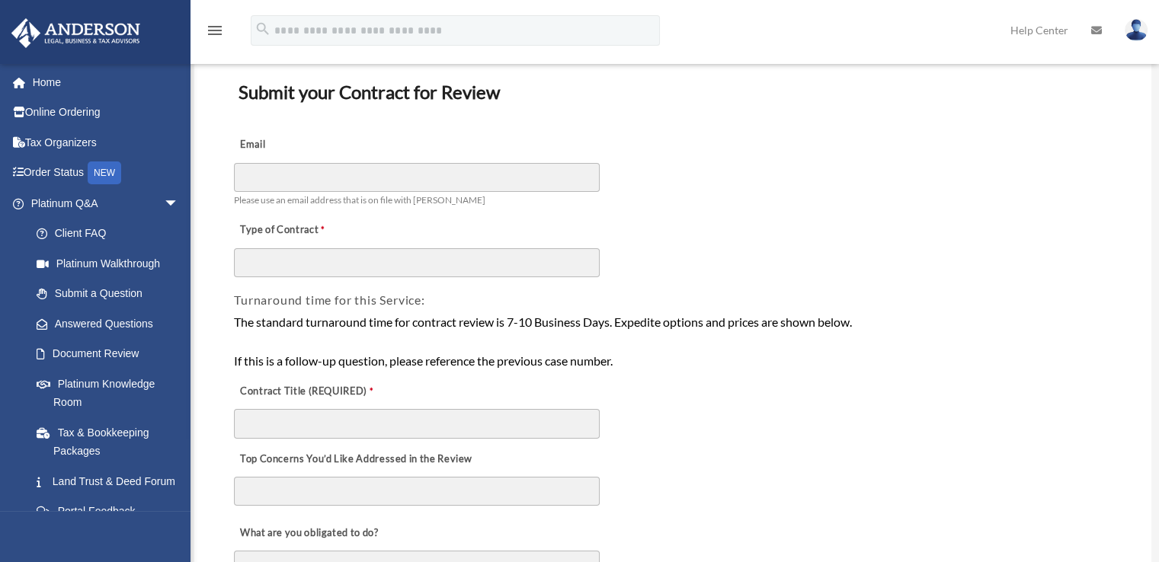
scroll to position [152, 0]
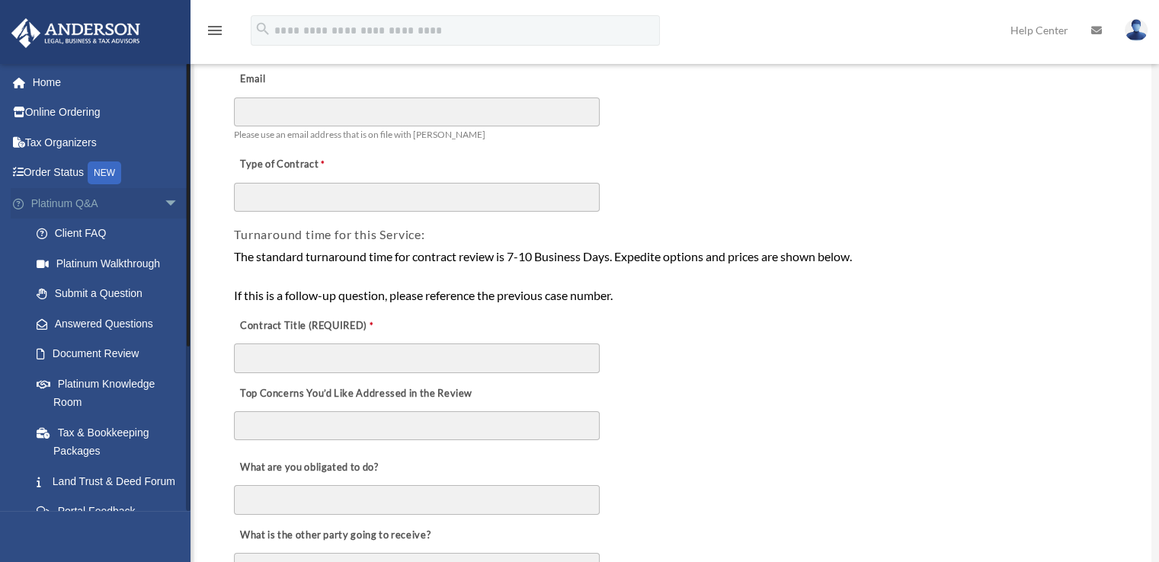
click at [168, 200] on span "arrow_drop_down" at bounding box center [179, 203] width 30 height 31
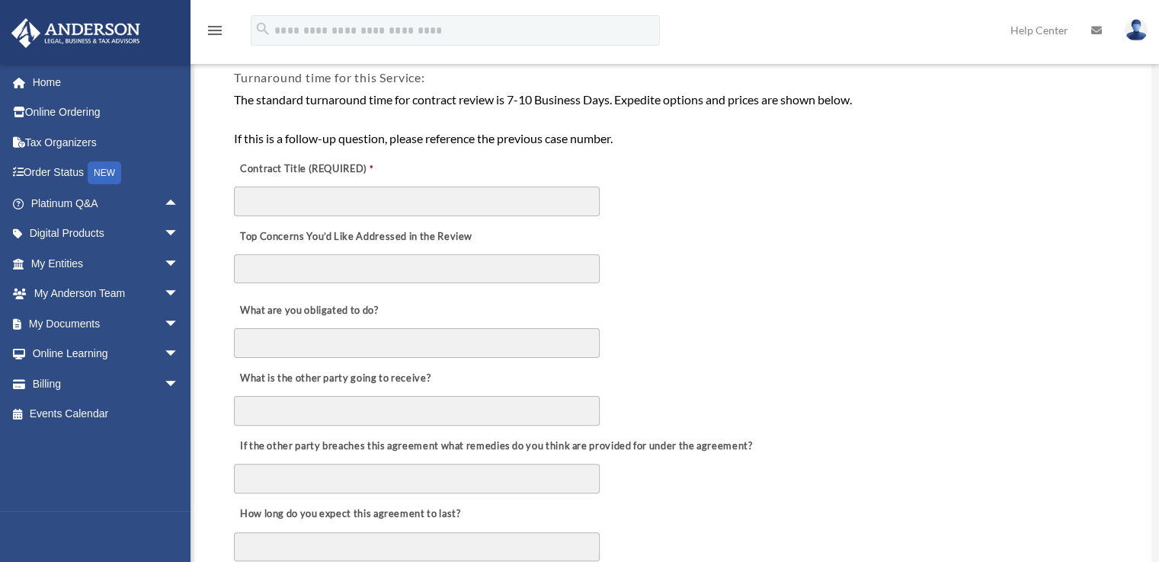
scroll to position [381, 0]
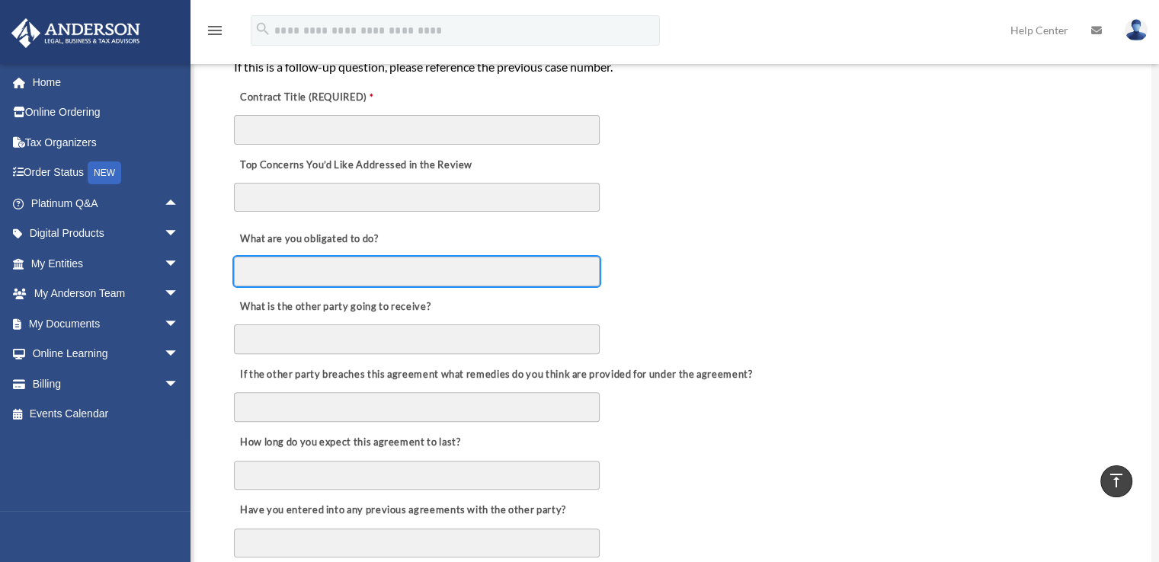
click at [303, 281] on input "What are you obligated to do?" at bounding box center [417, 271] width 366 height 29
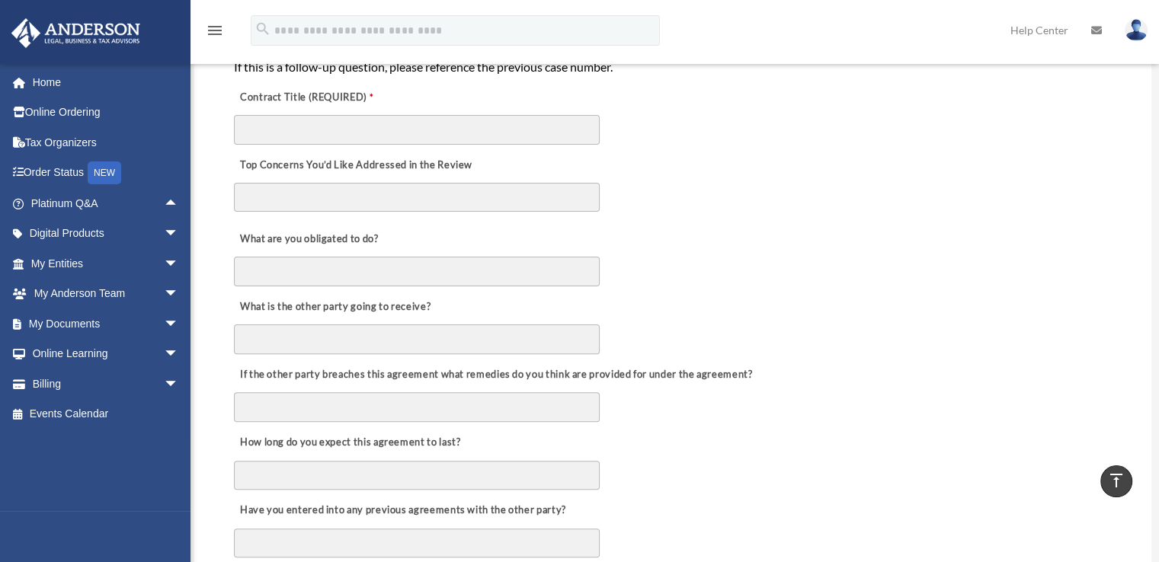
click at [337, 199] on textarea "Top Concerns You’d Like Addressed in the Review" at bounding box center [417, 197] width 366 height 29
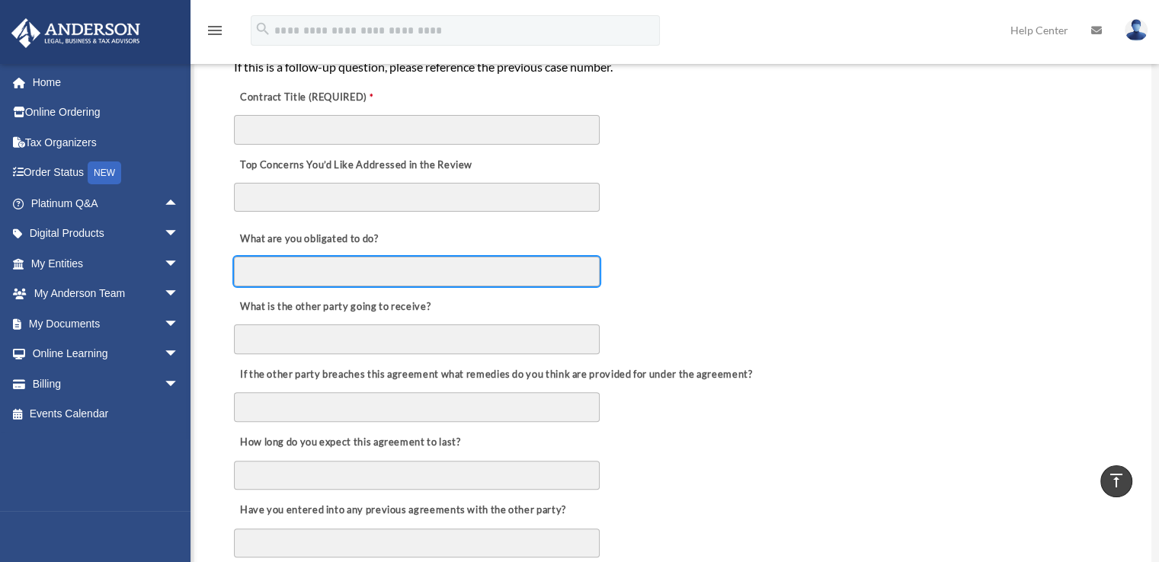
click at [347, 272] on input "What are you obligated to do?" at bounding box center [417, 271] width 366 height 29
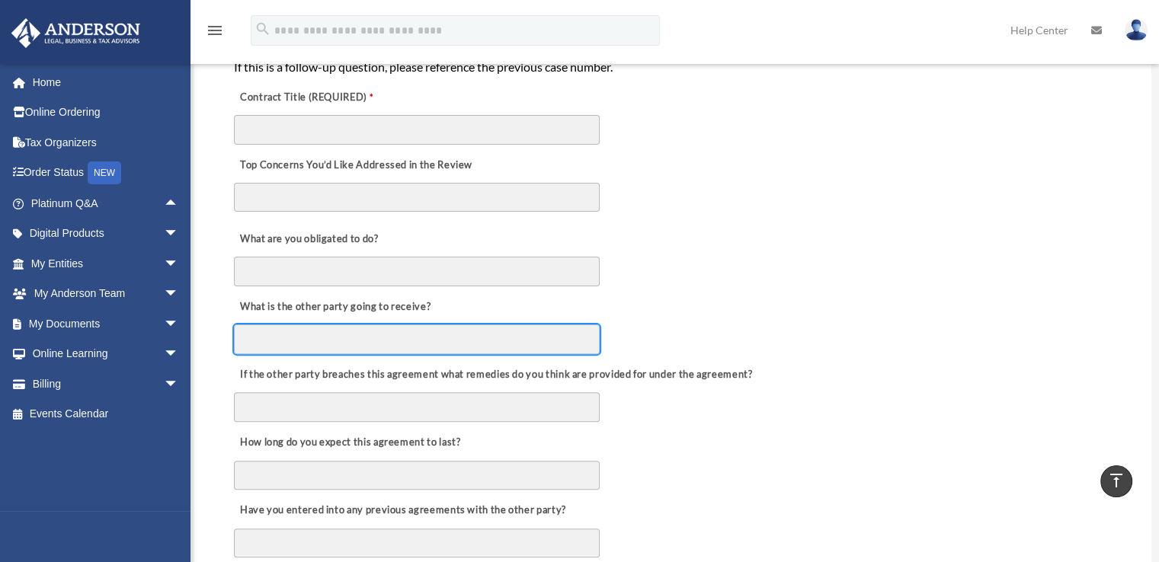
click at [350, 345] on input "What is the other party going to receive?" at bounding box center [417, 339] width 366 height 29
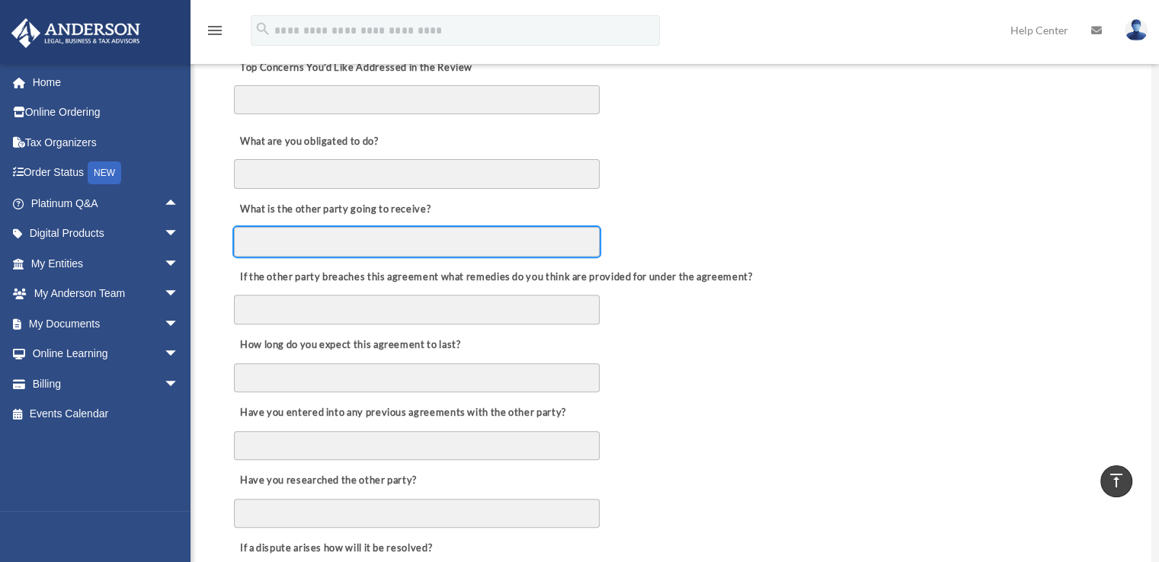
scroll to position [533, 0]
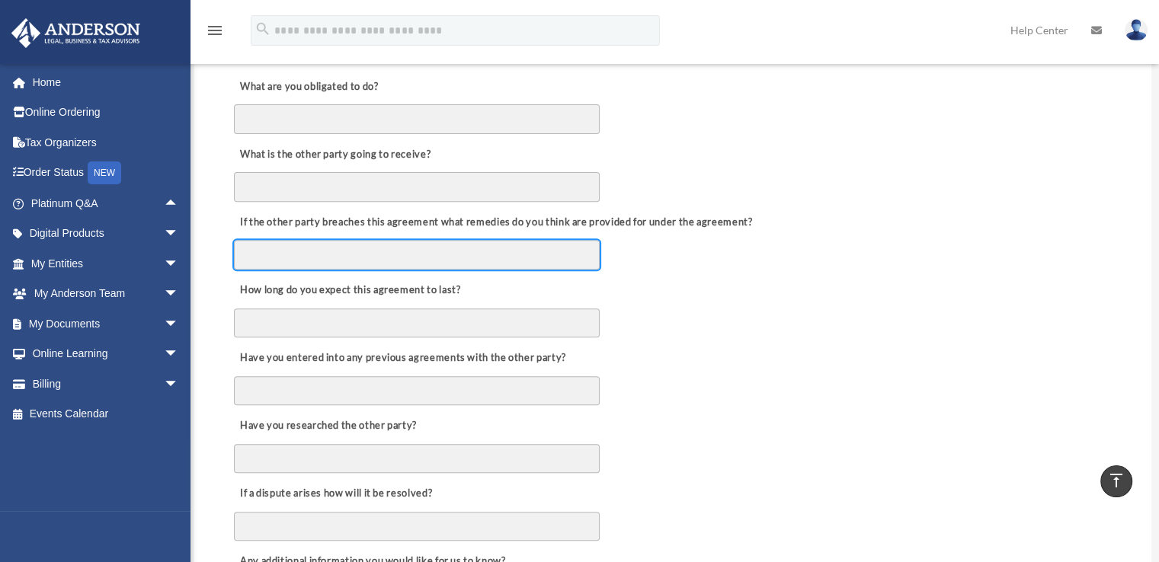
click at [397, 246] on input "If the other party breaches this agreement what remedies do you think are provi…" at bounding box center [417, 254] width 366 height 29
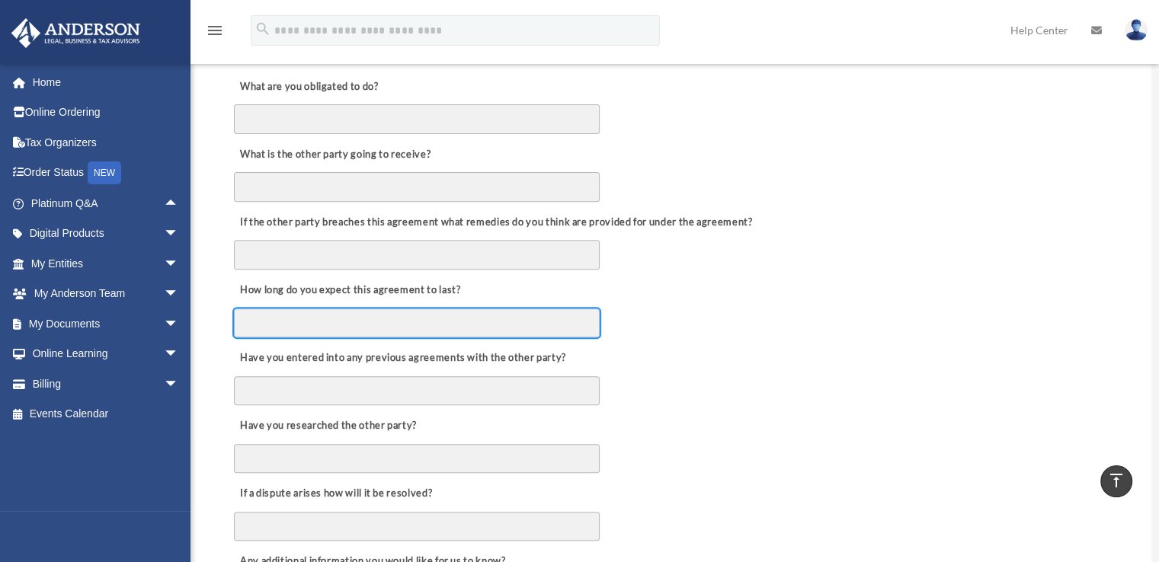
click at [387, 312] on input "How long do you expect this agreement to last?" at bounding box center [417, 323] width 366 height 29
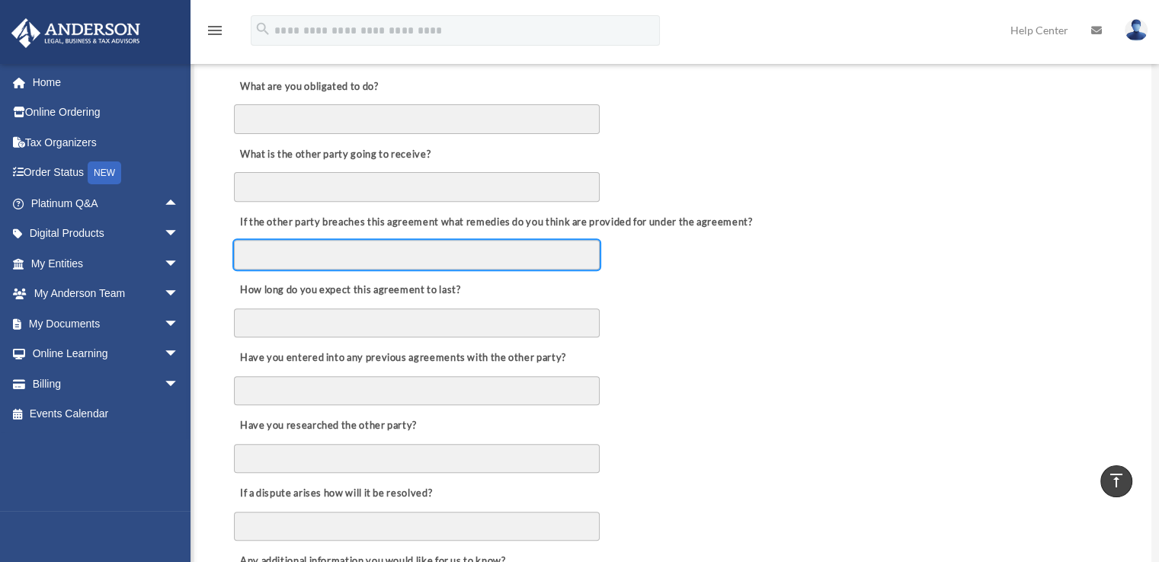
click at [417, 258] on input "If the other party breaches this agreement what remedies do you think are provi…" at bounding box center [417, 254] width 366 height 29
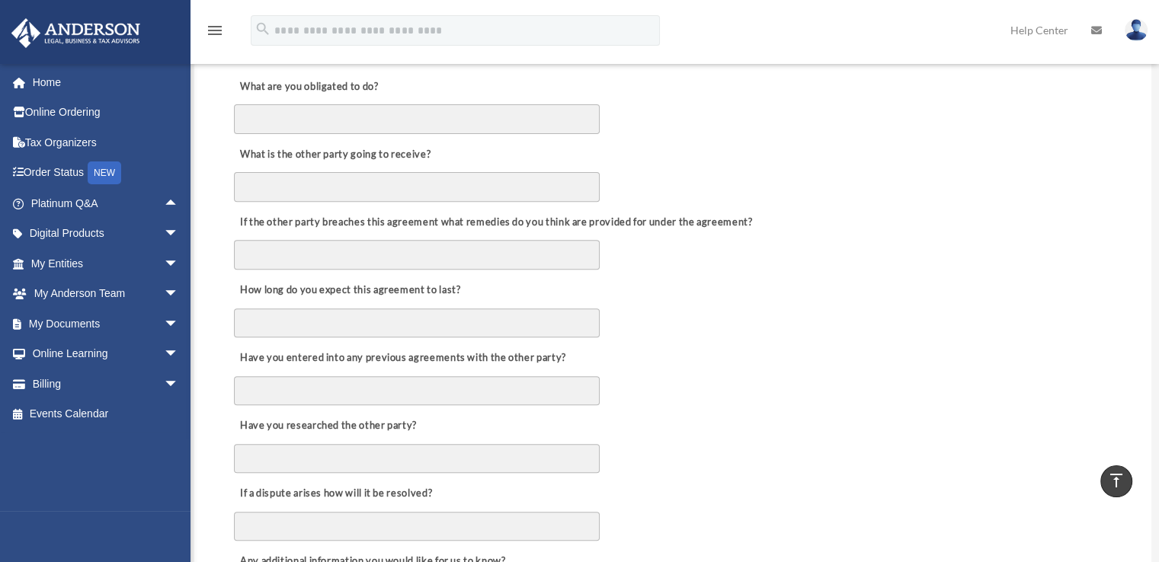
click at [657, 257] on div "If the other party breaches this agreement what remedies do you think are provi…" at bounding box center [672, 237] width 881 height 68
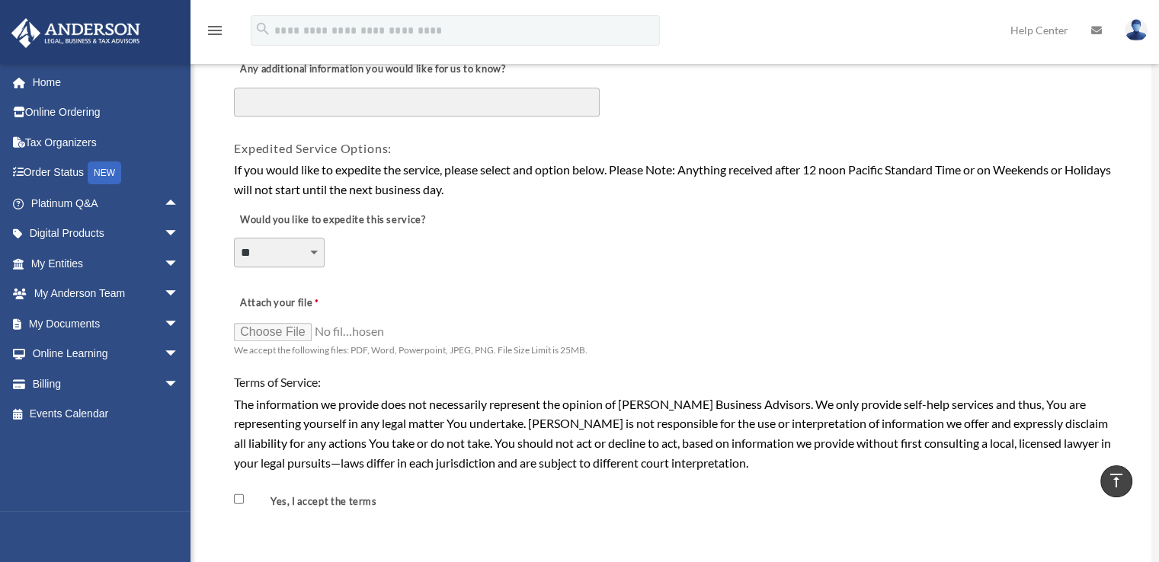
scroll to position [1219, 0]
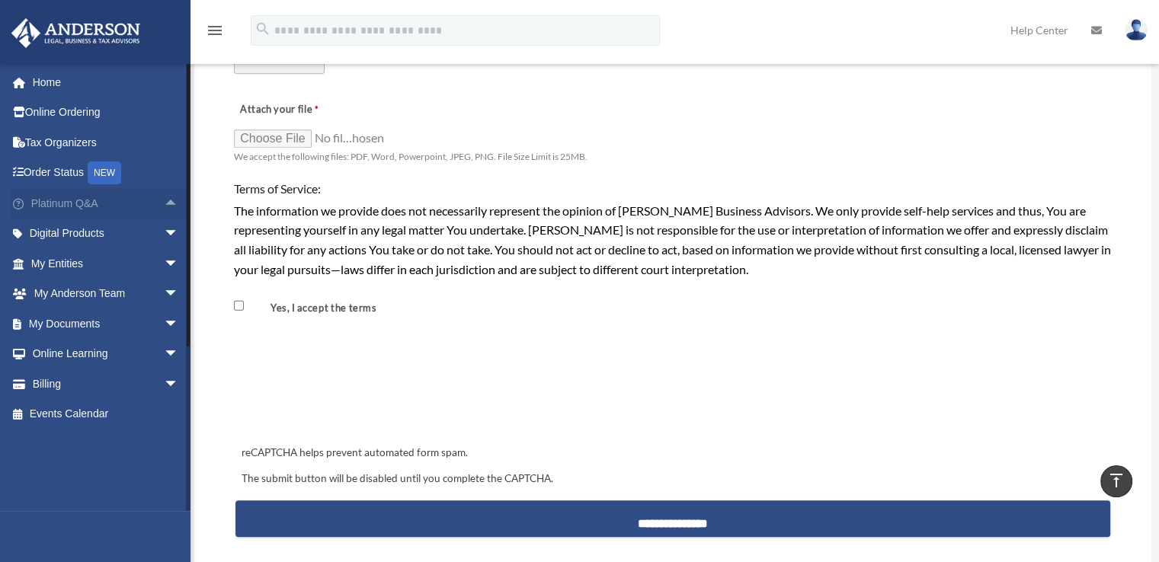
click at [164, 203] on span "arrow_drop_up" at bounding box center [179, 203] width 30 height 31
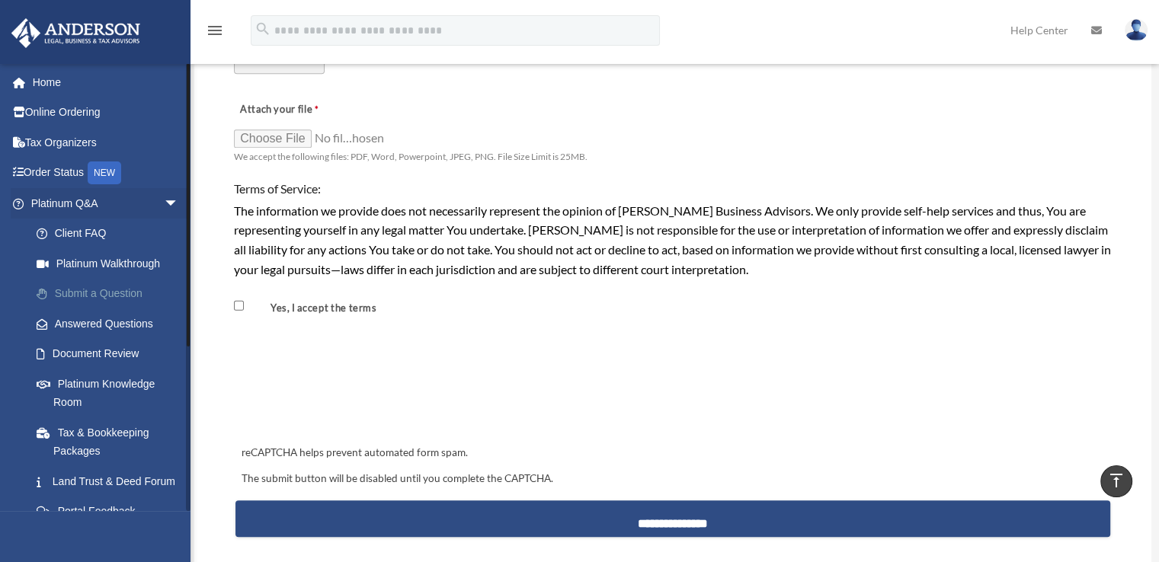
click at [117, 296] on link "Submit a Question" at bounding box center [111, 294] width 181 height 30
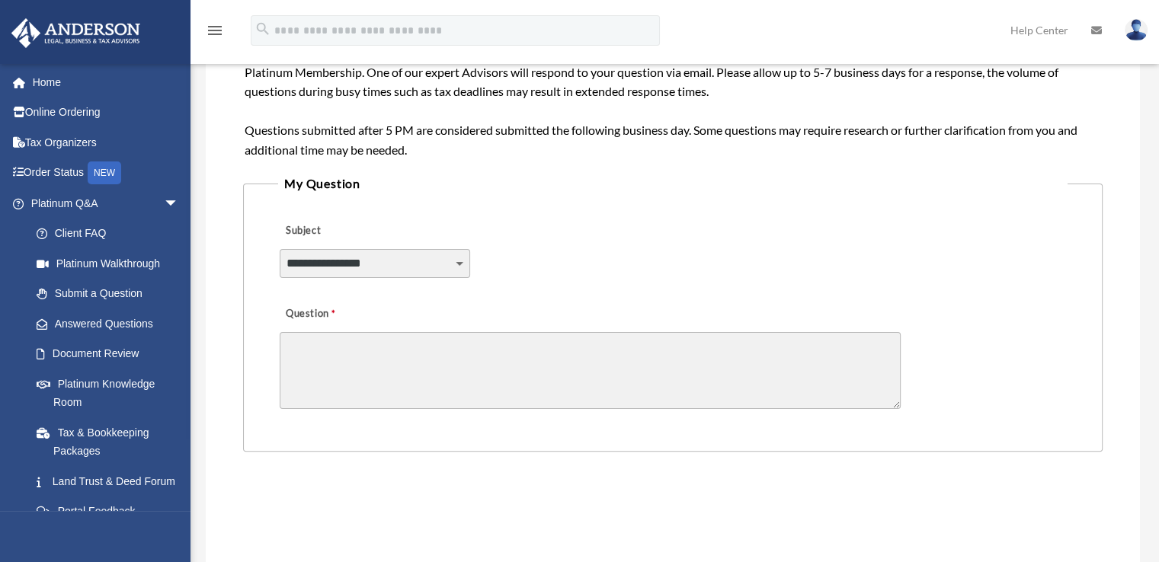
scroll to position [303, 0]
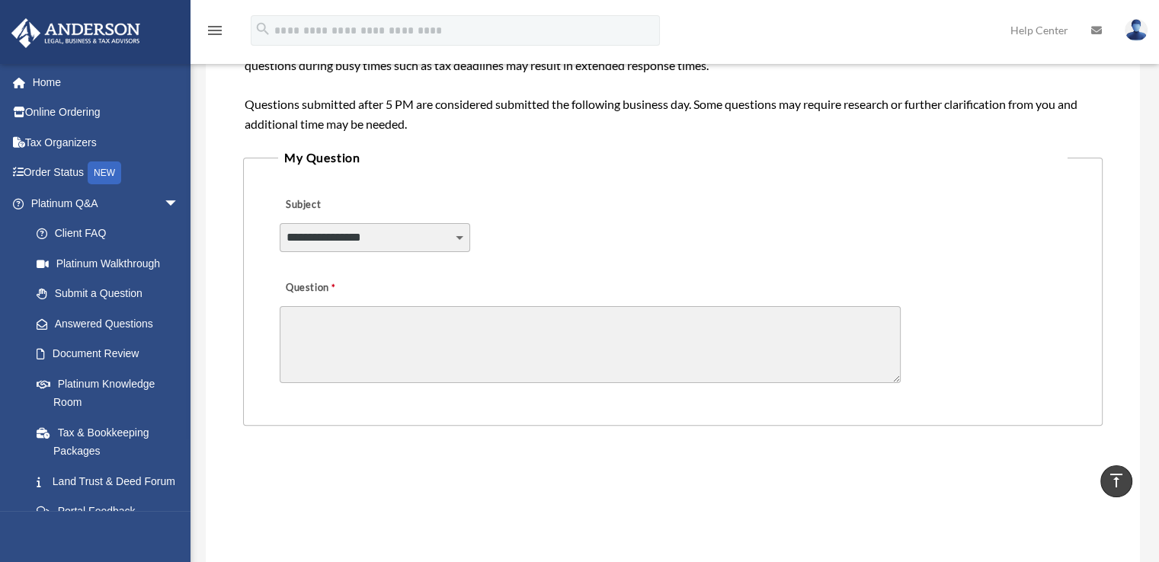
click at [360, 229] on select "**********" at bounding box center [375, 237] width 190 height 29
click at [524, 227] on div "**********" at bounding box center [672, 227] width 789 height 83
click at [449, 238] on select "**********" at bounding box center [375, 237] width 190 height 29
click at [434, 235] on select "**********" at bounding box center [375, 237] width 190 height 29
click at [342, 234] on select "**********" at bounding box center [375, 237] width 190 height 29
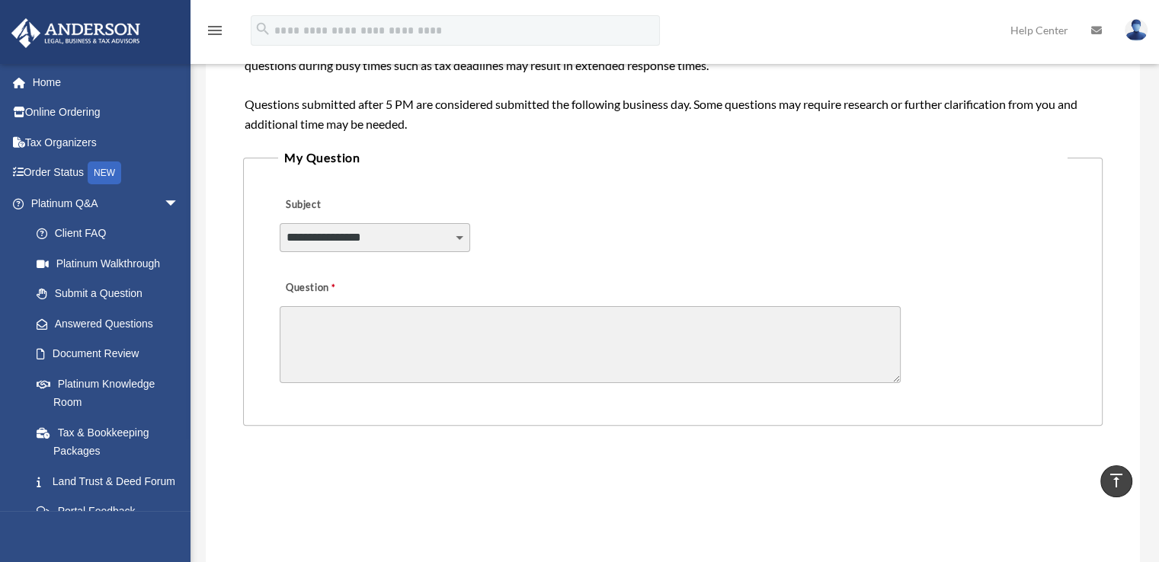
click at [565, 341] on textarea "Question" at bounding box center [590, 344] width 621 height 77
click at [384, 232] on select "**********" at bounding box center [375, 237] width 190 height 29
click at [567, 347] on textarea "Question" at bounding box center [590, 344] width 621 height 77
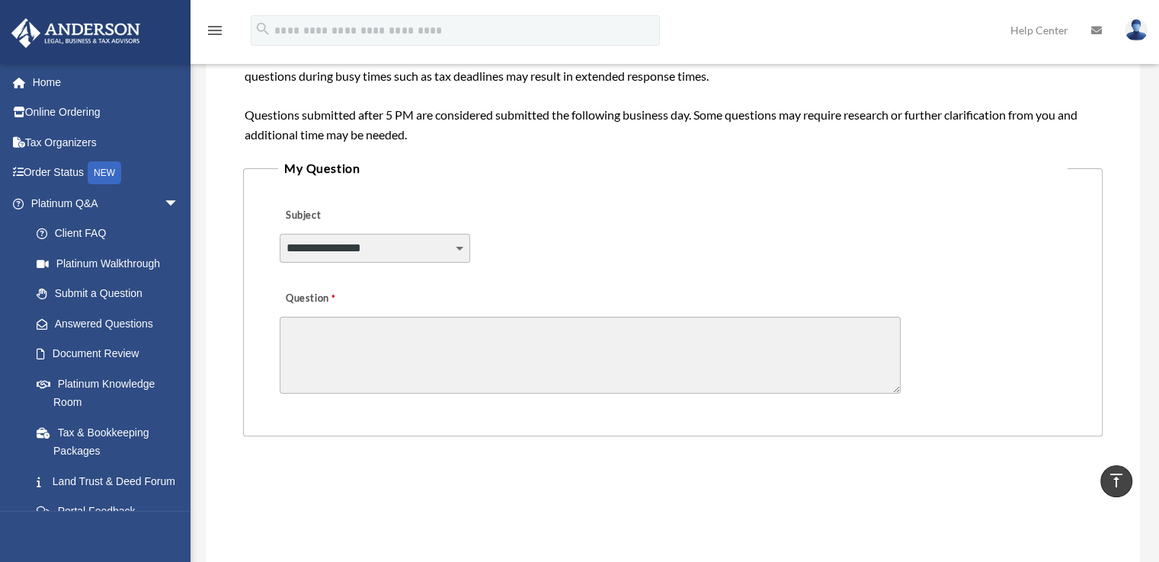
scroll to position [227, 0]
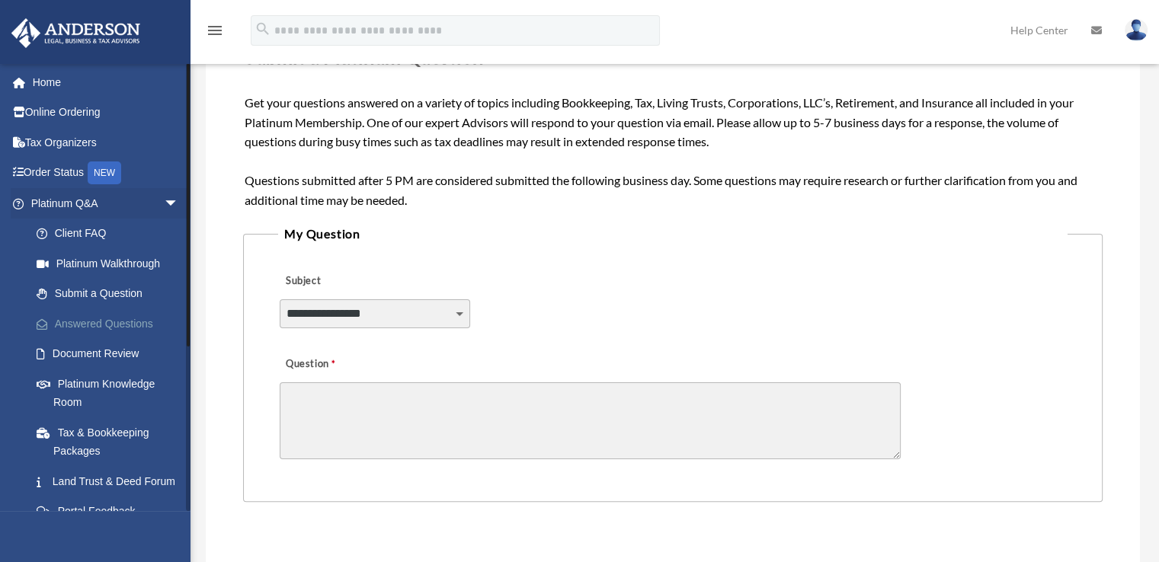
drag, startPoint x: 70, startPoint y: 321, endPoint x: 82, endPoint y: 318, distance: 11.7
click at [72, 321] on link "Answered Questions" at bounding box center [111, 324] width 181 height 30
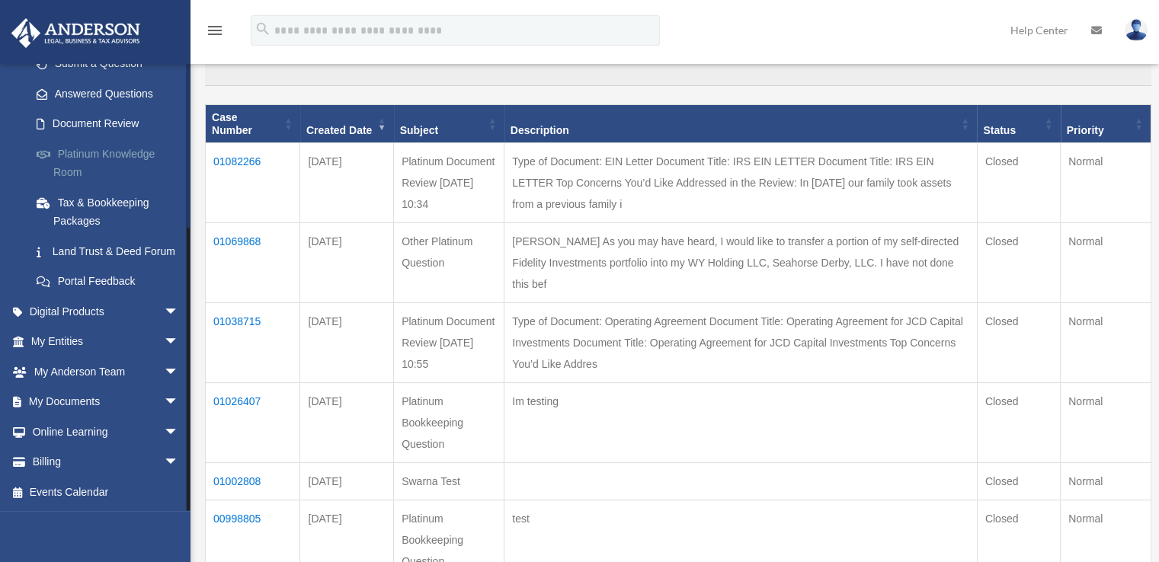
scroll to position [95, 0]
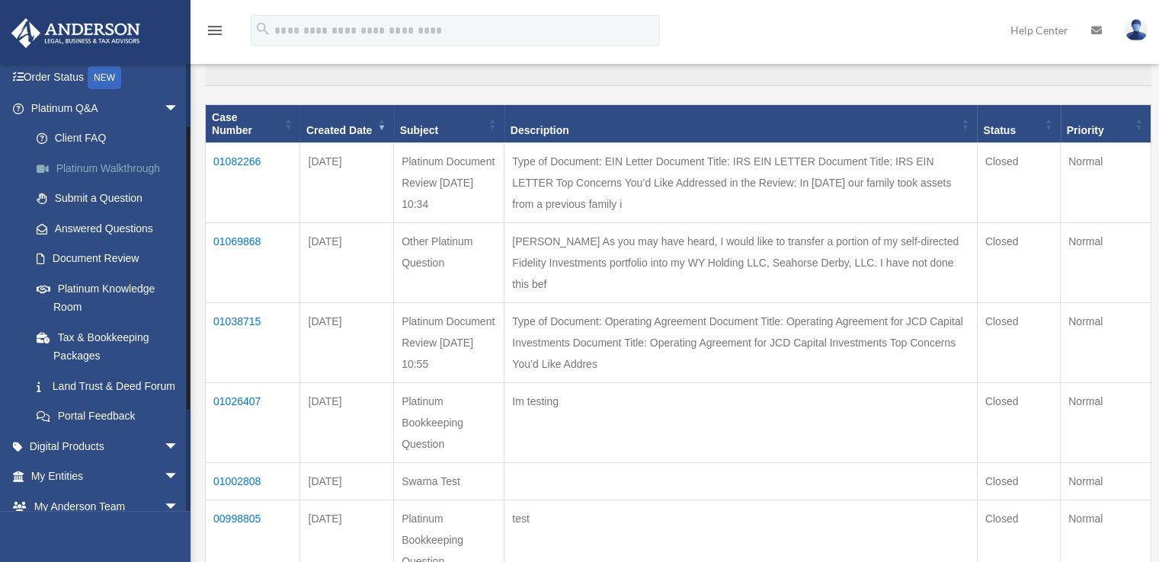
click at [110, 160] on link "Platinum Walkthrough" at bounding box center [111, 168] width 181 height 30
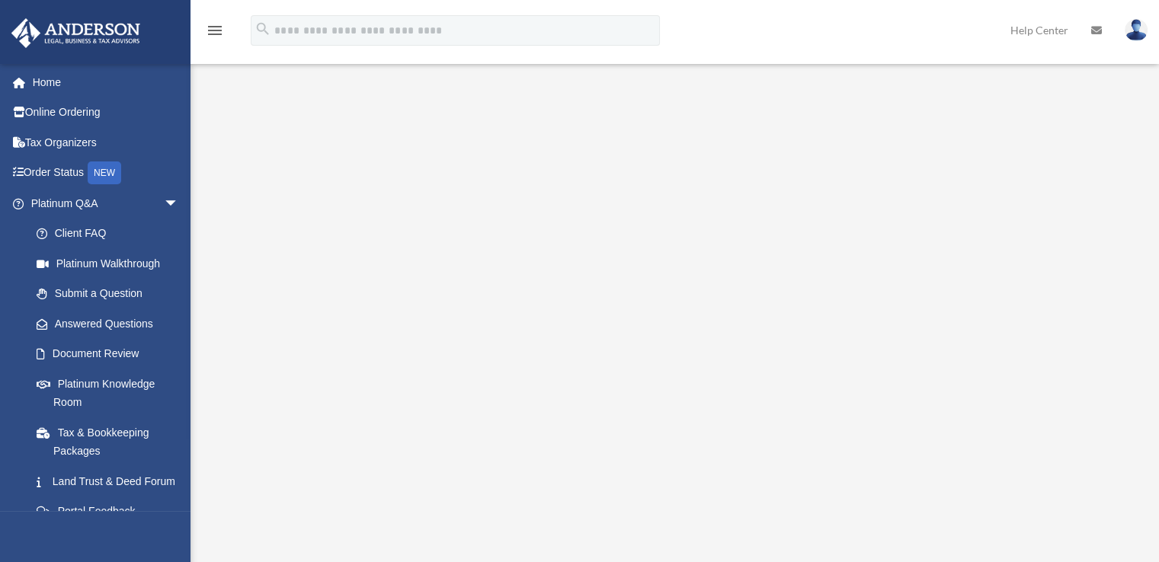
scroll to position [76, 0]
click at [215, 400] on div "<span data-mce-type="bookmark" style="display: inline-block; width: 0px; overfl…" at bounding box center [673, 270] width 934 height 513
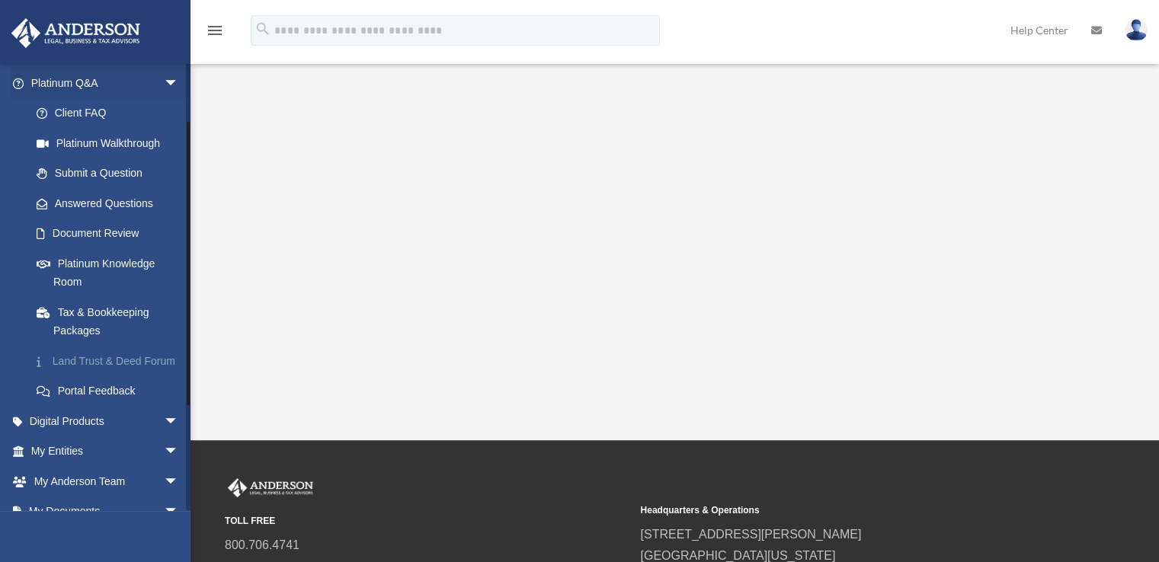
scroll to position [152, 0]
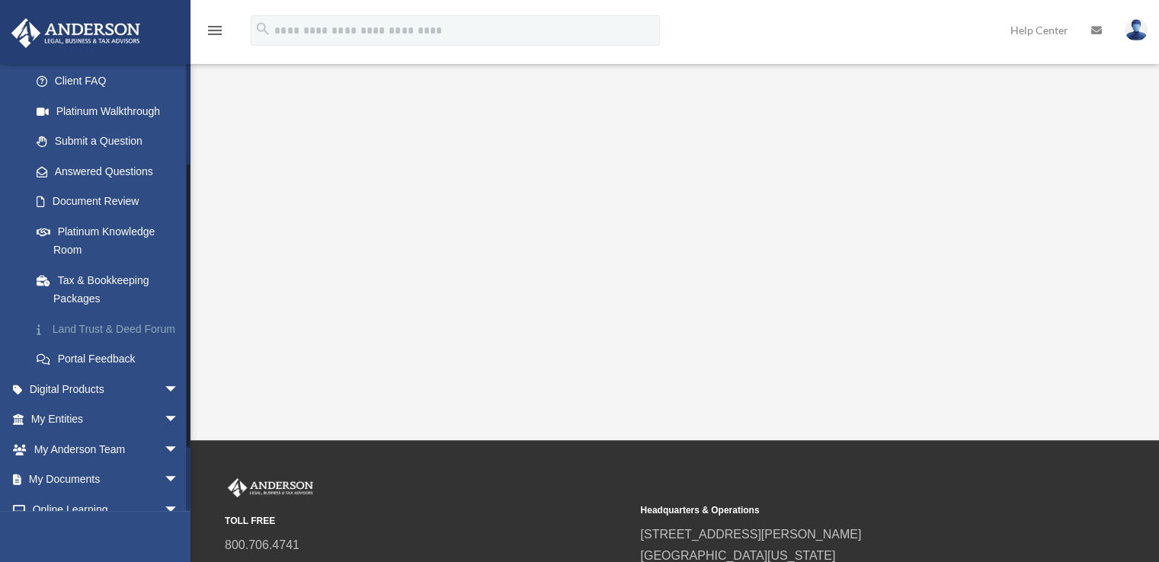
click at [91, 327] on link "Land Trust & Deed Forum" at bounding box center [111, 329] width 181 height 30
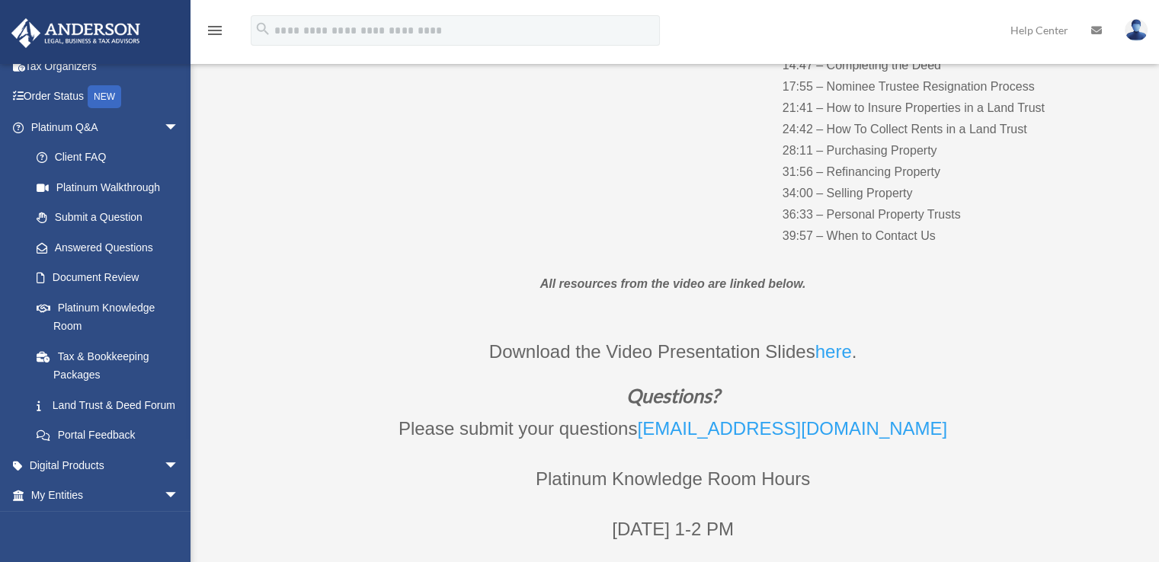
scroll to position [305, 0]
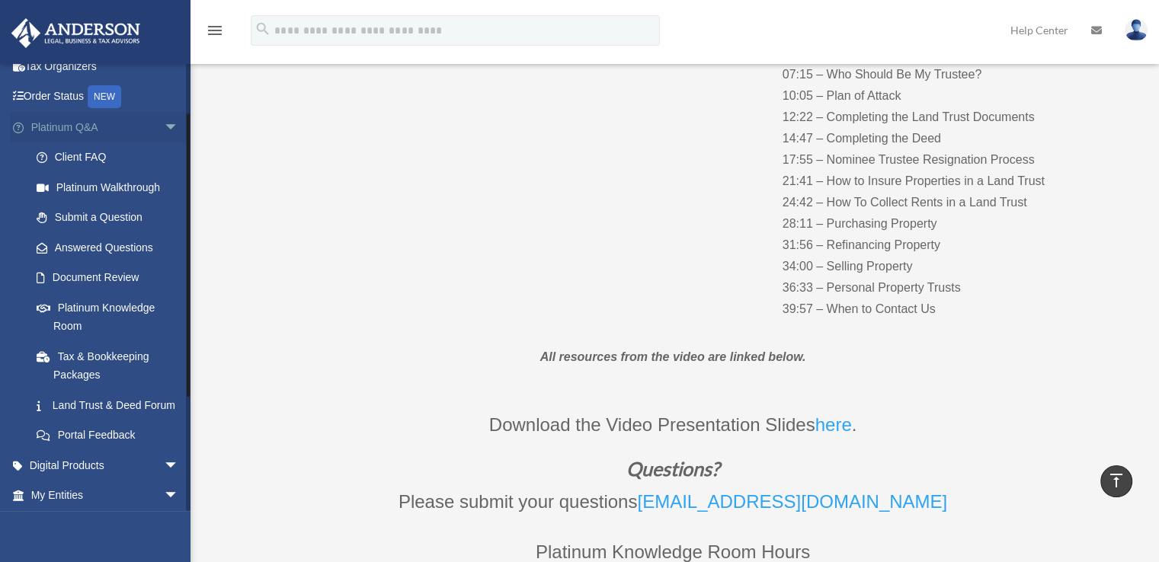
click at [164, 129] on span "arrow_drop_down" at bounding box center [179, 127] width 30 height 31
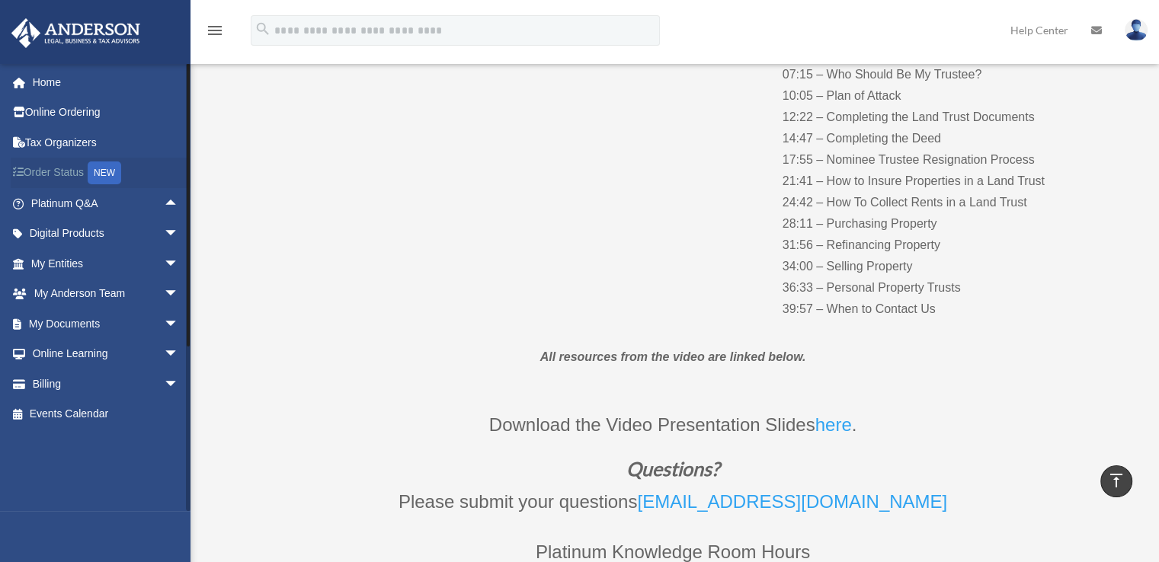
scroll to position [0, 0]
click at [165, 231] on span "arrow_drop_down" at bounding box center [179, 234] width 30 height 31
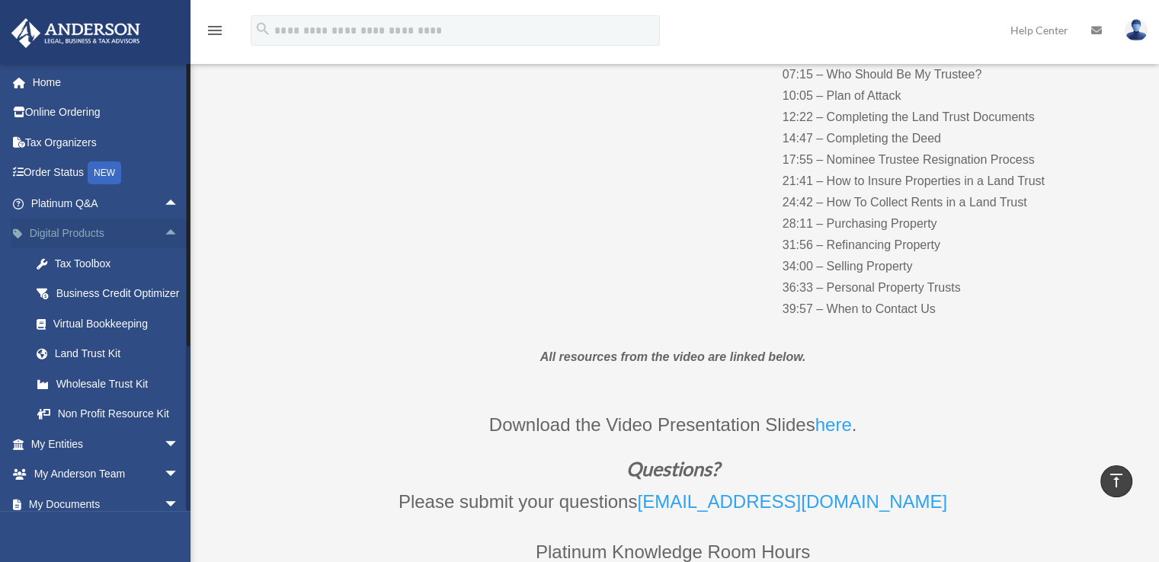
click at [164, 231] on span "arrow_drop_up" at bounding box center [179, 234] width 30 height 31
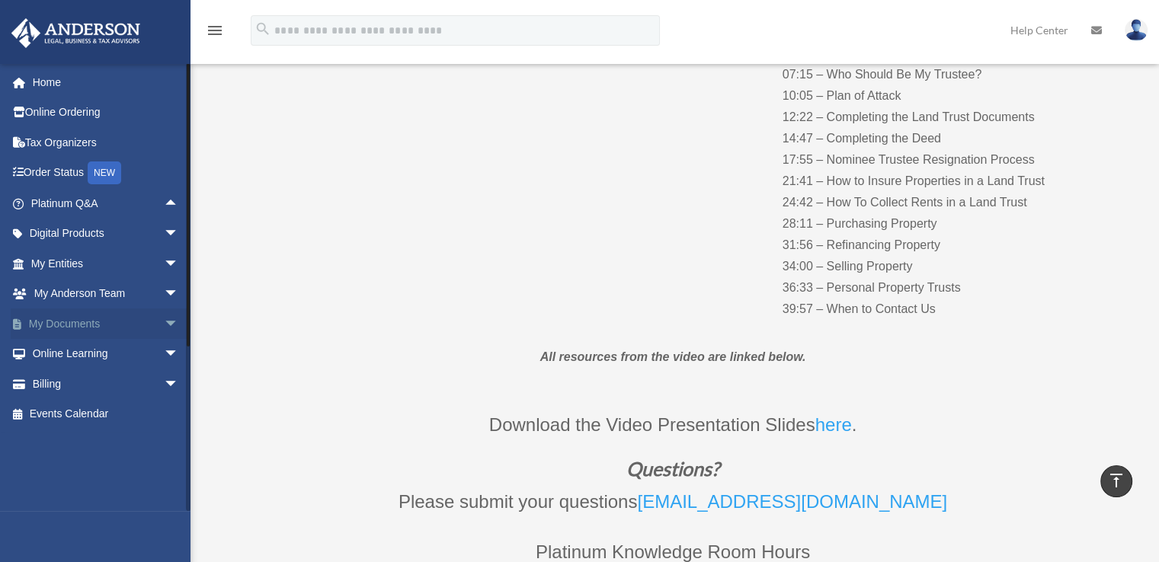
click at [165, 319] on span "arrow_drop_down" at bounding box center [179, 324] width 30 height 31
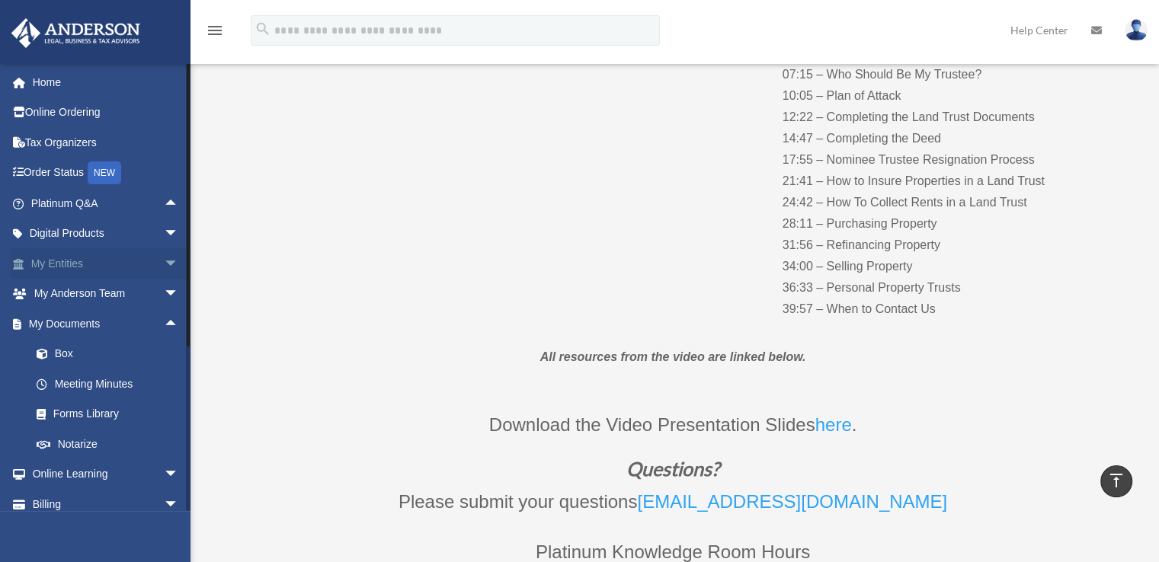
click at [164, 264] on span "arrow_drop_down" at bounding box center [179, 263] width 30 height 31
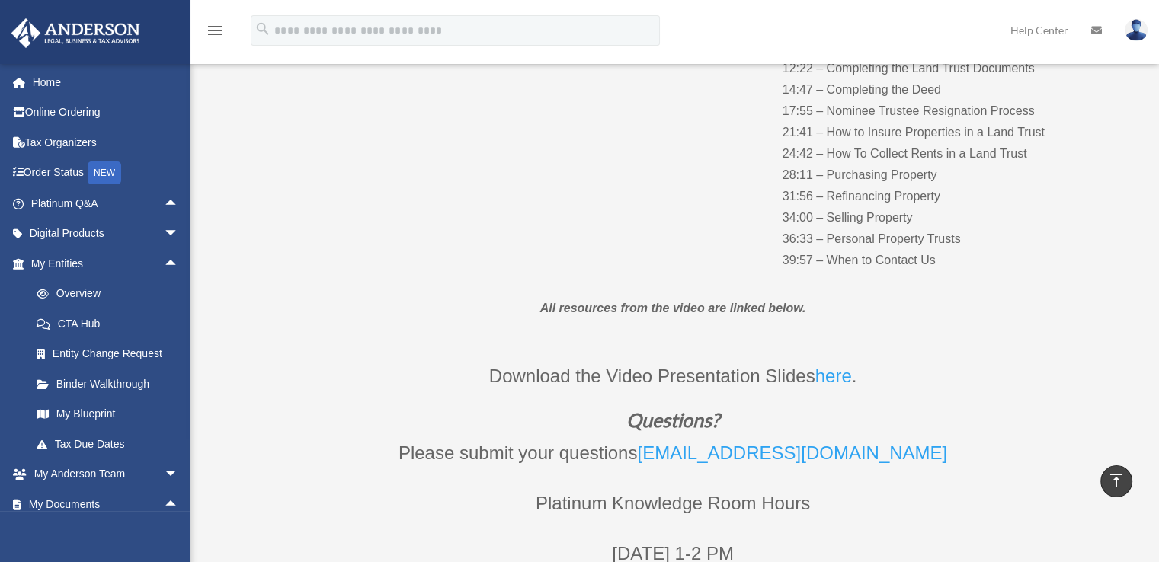
scroll to position [381, 0]
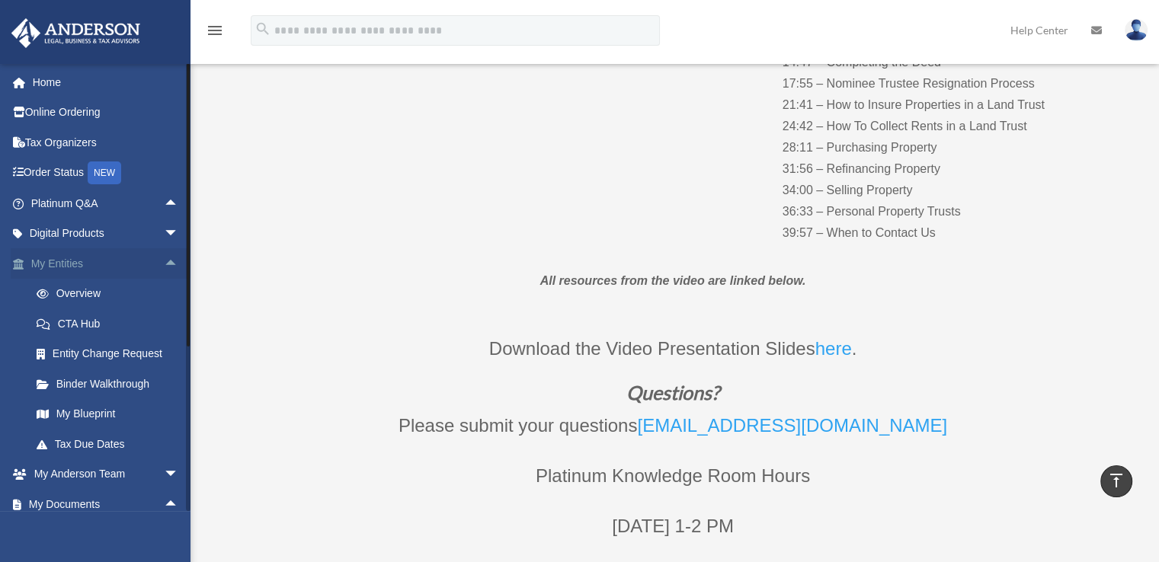
click at [164, 262] on span "arrow_drop_up" at bounding box center [179, 263] width 30 height 31
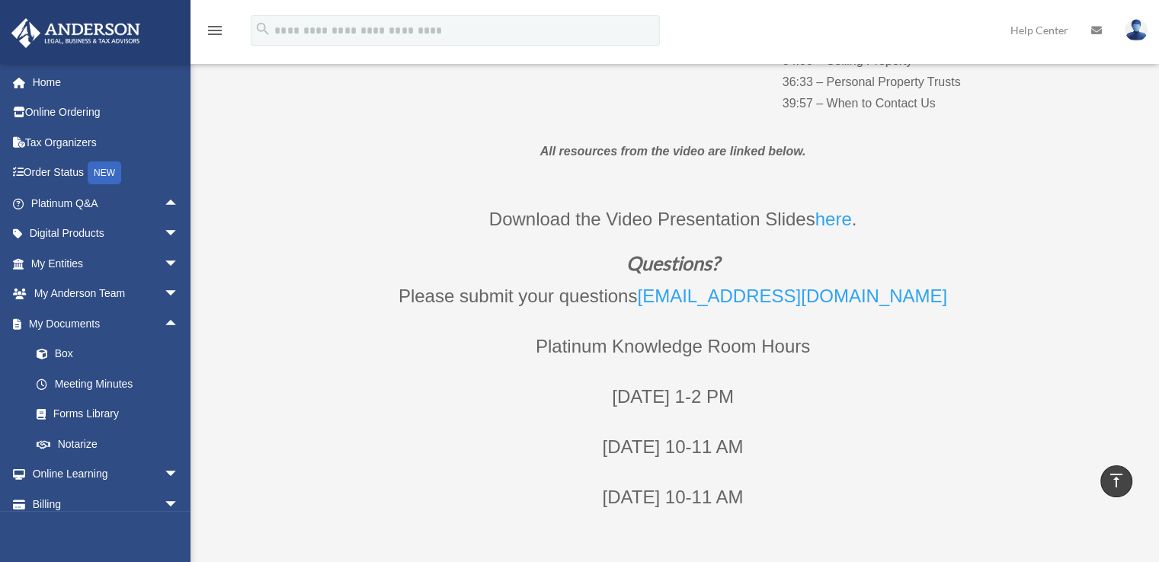
scroll to position [533, 0]
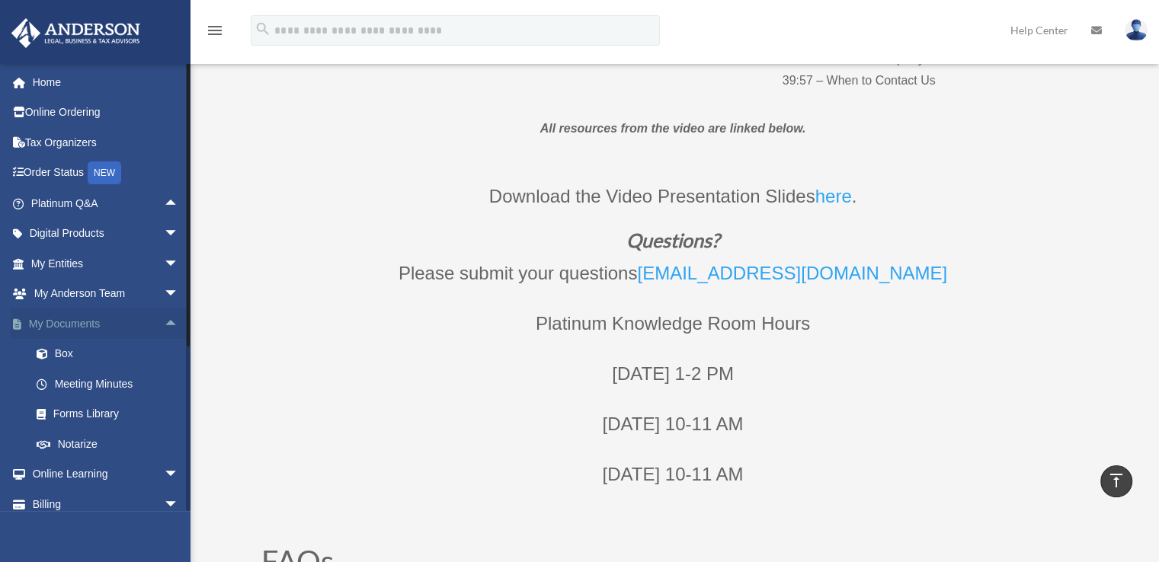
click at [165, 328] on span "arrow_drop_up" at bounding box center [179, 324] width 30 height 31
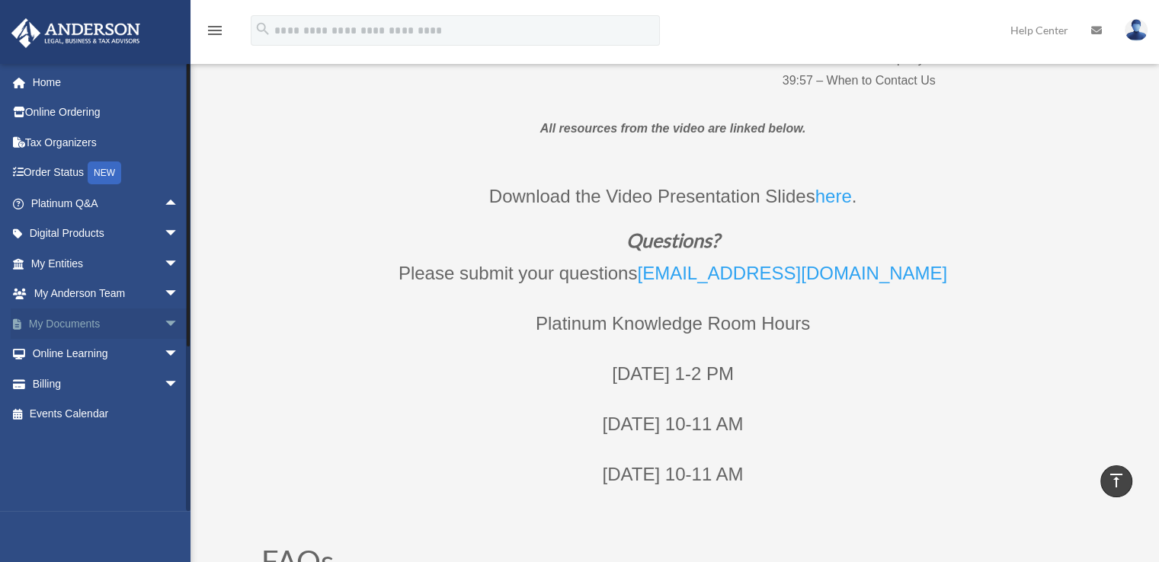
click at [164, 322] on span "arrow_drop_down" at bounding box center [179, 324] width 30 height 31
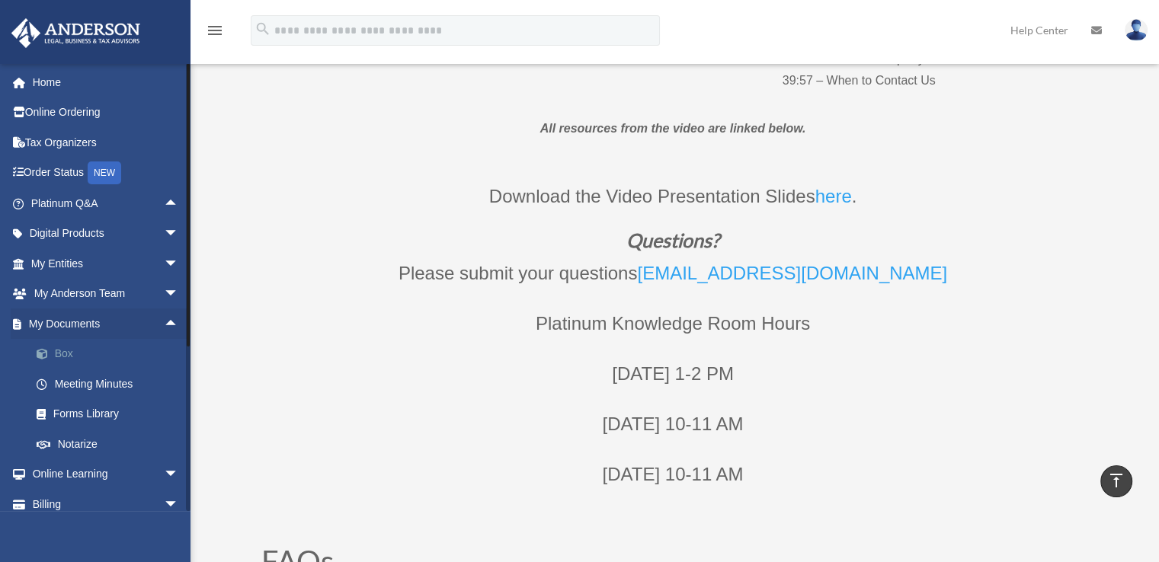
click at [58, 350] on link "Box" at bounding box center [111, 354] width 181 height 30
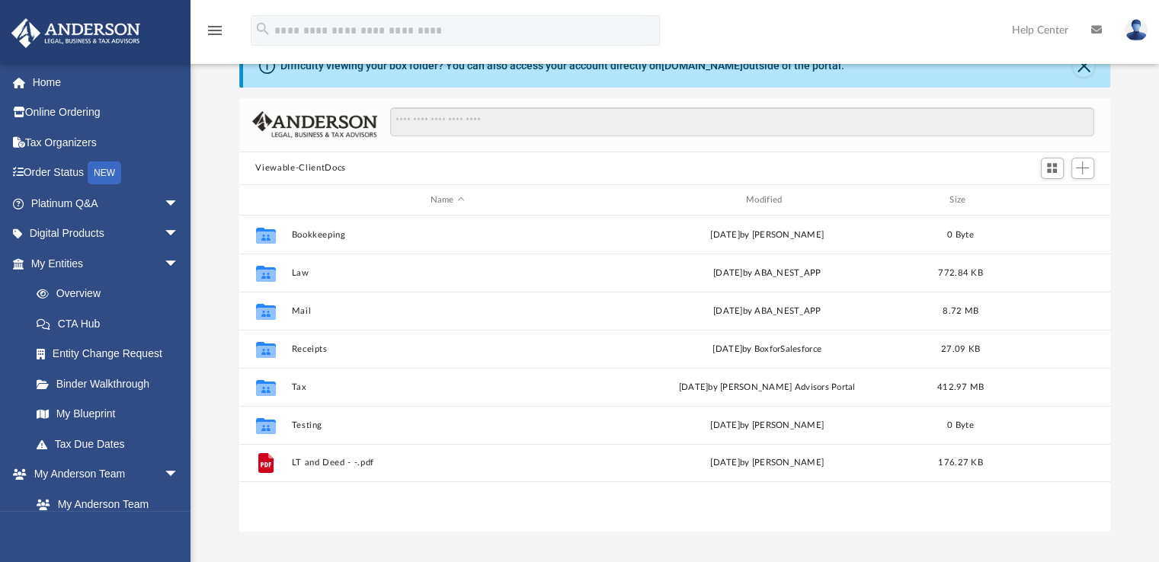
scroll to position [76, 0]
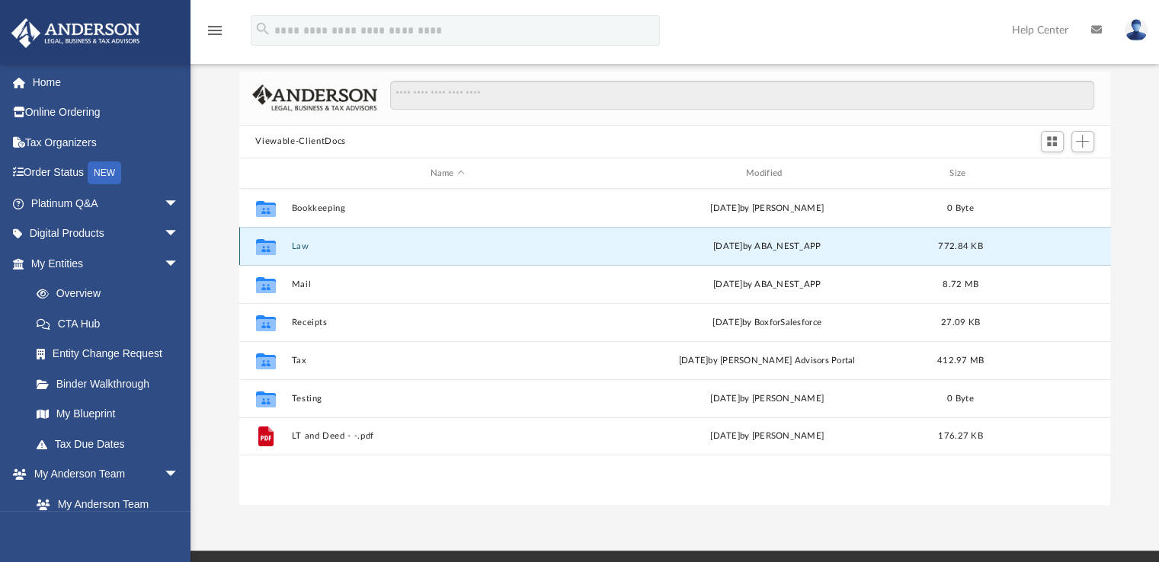
click at [296, 243] on button "Law" at bounding box center [447, 247] width 312 height 10
